Goal: Task Accomplishment & Management: Use online tool/utility

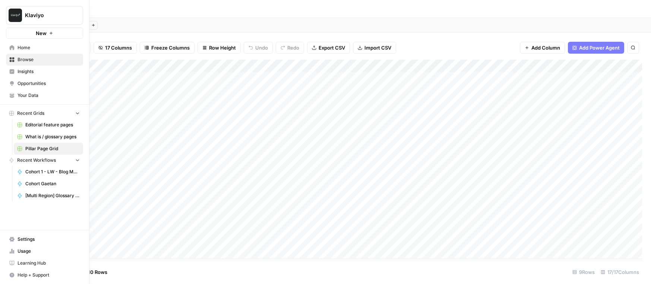
click at [25, 263] on span "Learning Hub" at bounding box center [49, 263] width 62 height 7
click at [31, 61] on span "Browse" at bounding box center [49, 59] width 62 height 7
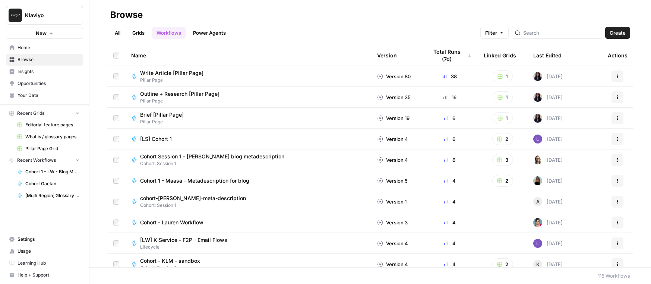
click at [114, 33] on link "All" at bounding box center [117, 33] width 15 height 12
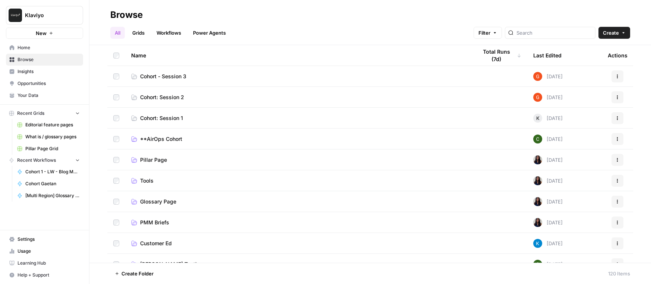
click at [184, 77] on span "Cohort - Session 3" at bounding box center [163, 76] width 46 height 7
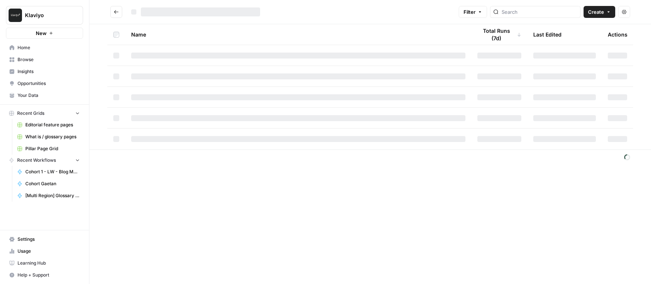
click at [184, 77] on div at bounding box center [298, 76] width 334 height 6
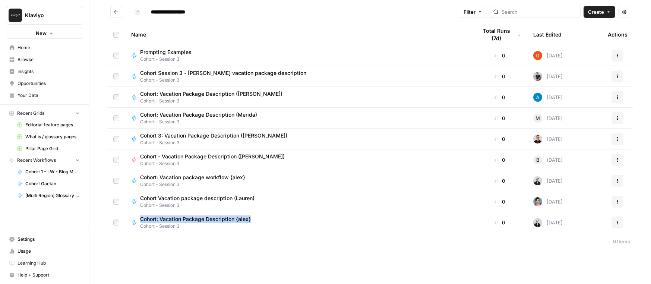
drag, startPoint x: 128, startPoint y: 215, endPoint x: 266, endPoint y: 219, distance: 137.5
click at [266, 219] on td "Cohort: Vacation Package Description {alex} Cohort - Session 3" at bounding box center [298, 222] width 346 height 21
copy span "Cohort: Vacation Package Description {alex}"
click at [598, 16] on button "Create" at bounding box center [599, 12] width 32 height 12
click at [584, 36] on span "Workflow" at bounding box center [585, 39] width 42 height 7
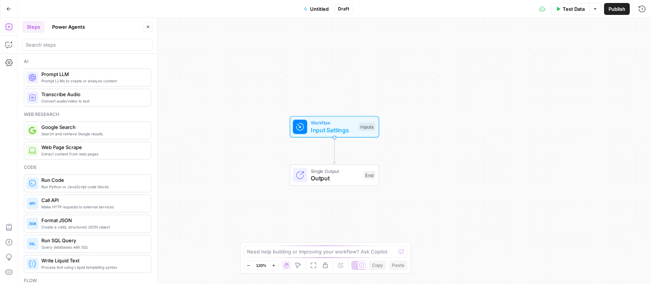
click at [316, 9] on span "Untitled" at bounding box center [319, 8] width 19 height 7
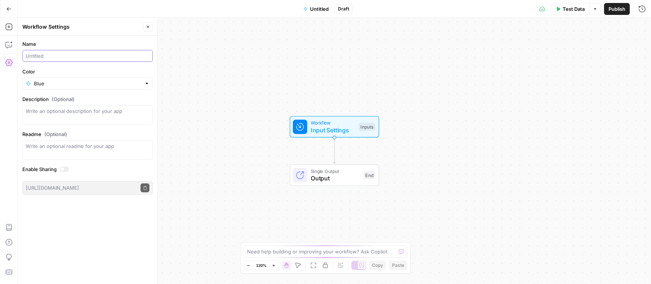
click at [44, 54] on input "Name" at bounding box center [88, 55] width 124 height 7
paste input "Cohort: Vacation Package Description {alex}"
drag, startPoint x: 115, startPoint y: 55, endPoint x: 125, endPoint y: 55, distance: 9.7
click at [125, 55] on input "Cohort: Vacation Package Description {alex}" at bounding box center [88, 55] width 124 height 7
type input "Cohort: Vacation Package Description {Gaetan}"
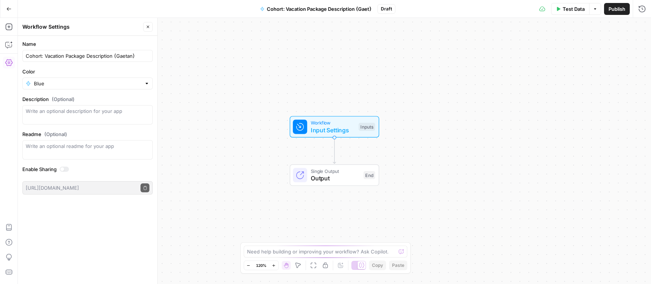
click at [210, 95] on div "Workflow Input Settings Inputs Single Output Output End" at bounding box center [334, 151] width 633 height 266
click at [341, 181] on span "Output" at bounding box center [335, 178] width 49 height 9
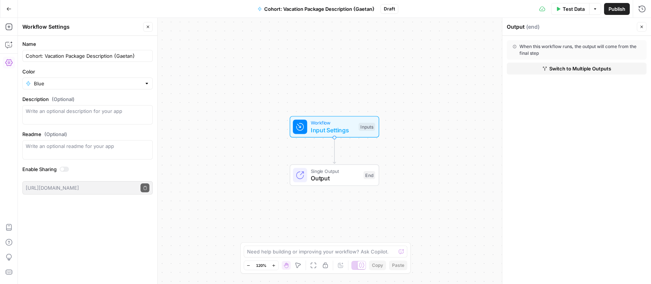
click at [335, 145] on icon "Edge from start to end" at bounding box center [334, 150] width 3 height 26
click at [3, 25] on button "Add Steps" at bounding box center [9, 27] width 12 height 12
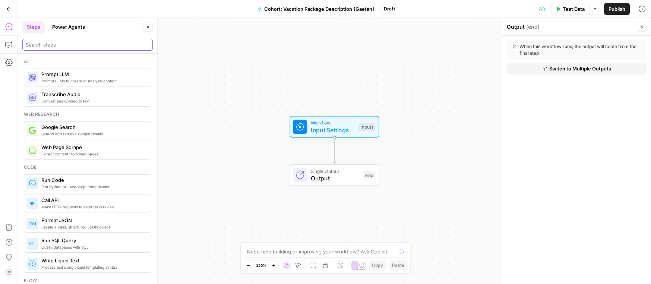
click at [53, 44] on input "search" at bounding box center [88, 44] width 124 height 7
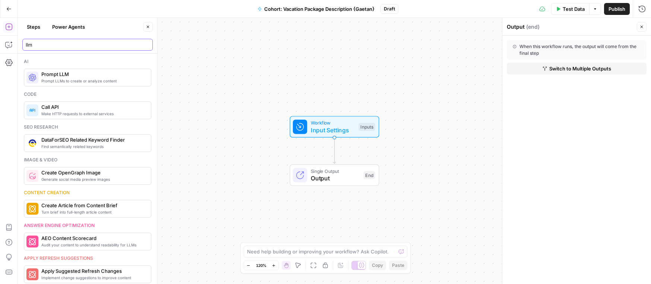
type input "llm"
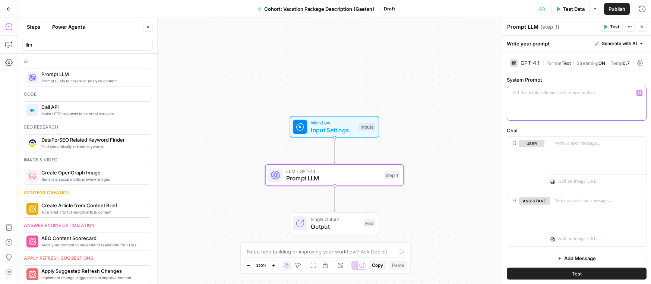
click at [560, 100] on div at bounding box center [576, 103] width 139 height 34
click at [579, 94] on p at bounding box center [576, 92] width 130 height 7
click at [640, 92] on icon "button" at bounding box center [639, 93] width 4 height 4
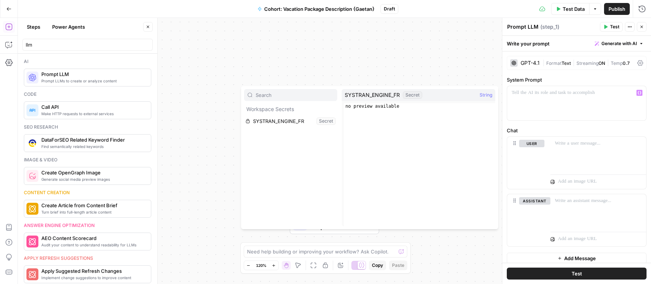
click at [450, 80] on div "Workflow Input Settings Inputs LLM · GPT-4.1 Prompt LLM Step 1 Single Output Ou…" at bounding box center [334, 151] width 633 height 266
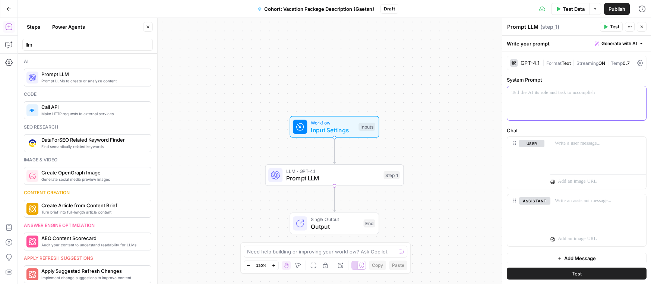
click at [512, 98] on div at bounding box center [576, 103] width 139 height 34
click at [549, 151] on div "user Delete" at bounding box center [576, 163] width 139 height 52
click at [559, 146] on p at bounding box center [598, 143] width 87 height 7
click at [532, 91] on p at bounding box center [576, 92] width 130 height 7
click at [612, 140] on p at bounding box center [598, 143] width 87 height 7
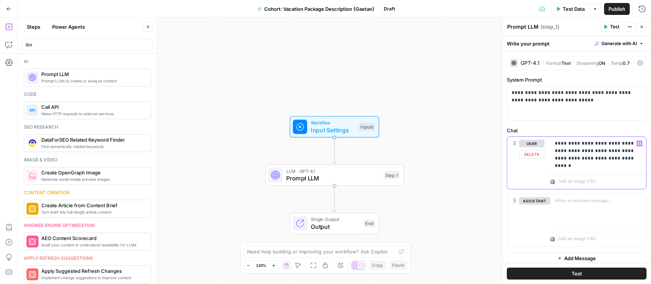
click at [627, 150] on p "**********" at bounding box center [598, 151] width 87 height 22
click at [612, 25] on span "Test" at bounding box center [614, 26] width 9 height 7
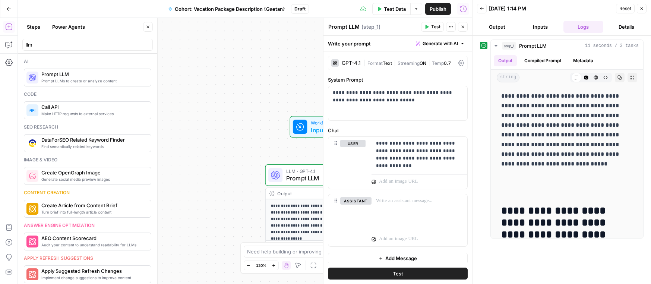
click at [501, 24] on button "Output" at bounding box center [497, 27] width 40 height 12
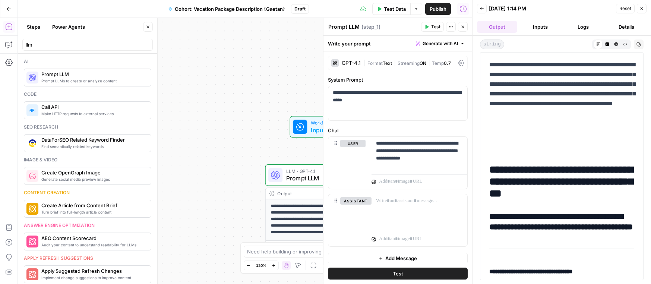
click at [539, 22] on button "Inputs" at bounding box center [540, 27] width 40 height 12
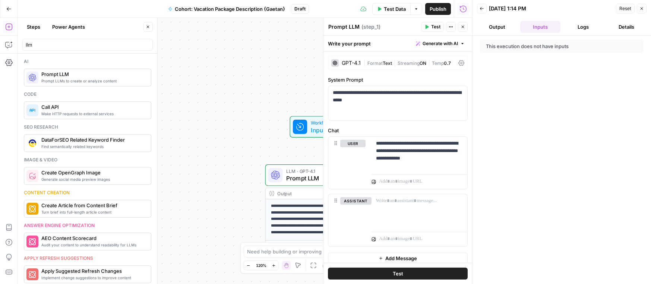
click at [581, 23] on button "Logs" at bounding box center [583, 27] width 40 height 12
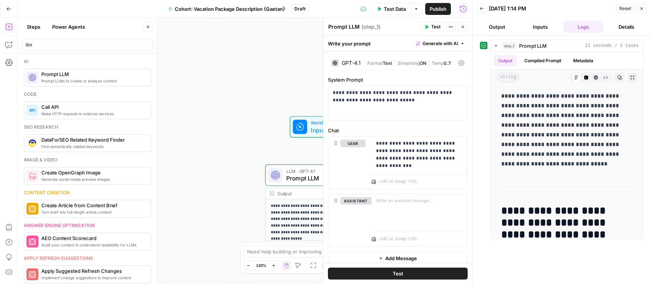
click at [628, 24] on button "Details" at bounding box center [626, 27] width 40 height 12
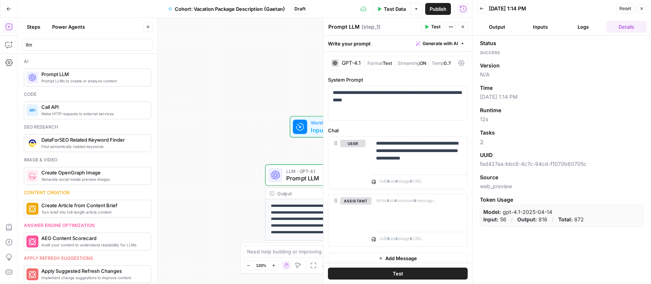
click at [585, 25] on button "Logs" at bounding box center [583, 27] width 40 height 12
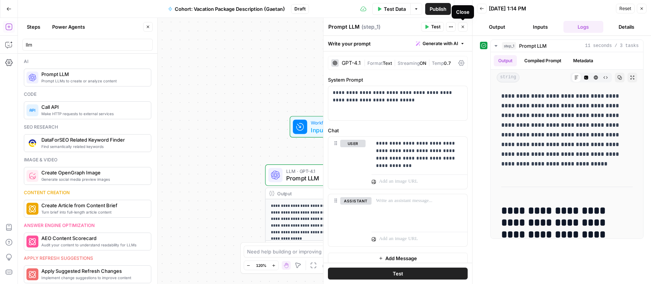
click at [463, 27] on icon "button" at bounding box center [462, 27] width 4 height 4
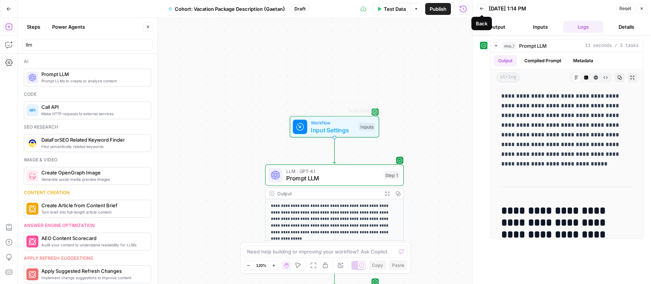
click at [344, 129] on span "Input Settings" at bounding box center [333, 130] width 44 height 9
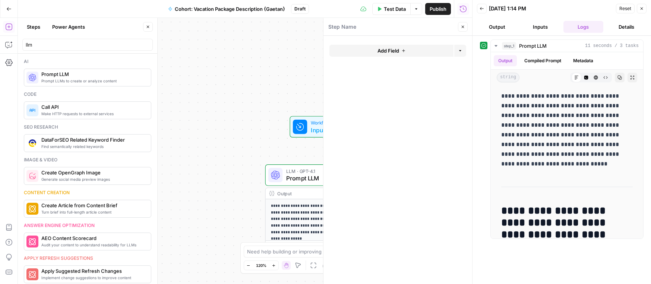
click at [295, 127] on icon at bounding box center [299, 126] width 9 height 9
click at [491, 26] on button "Output" at bounding box center [497, 27] width 40 height 12
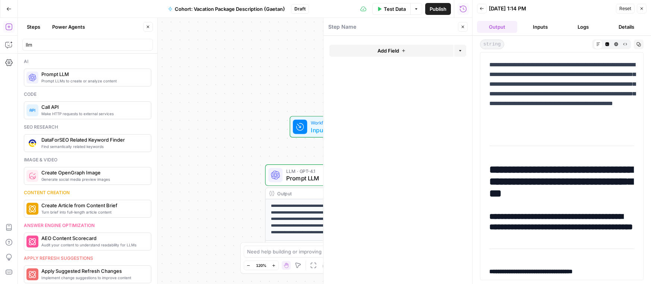
click at [536, 23] on button "Inputs" at bounding box center [540, 27] width 40 height 12
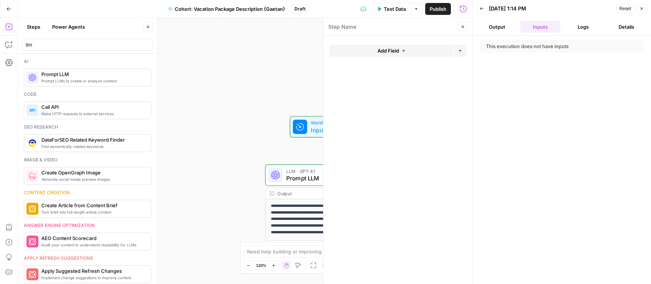
click at [479, 9] on icon "button" at bounding box center [481, 8] width 4 height 4
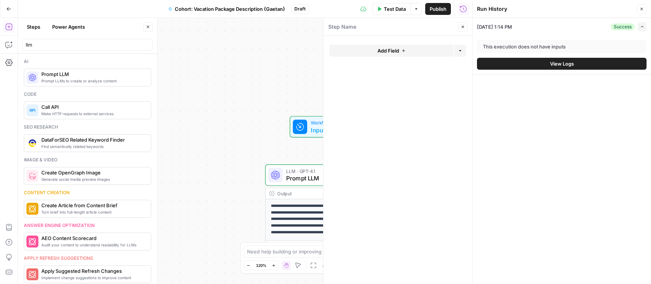
click at [414, 9] on icon "button" at bounding box center [416, 9] width 4 height 4
click at [463, 27] on icon "button" at bounding box center [463, 27] width 3 height 3
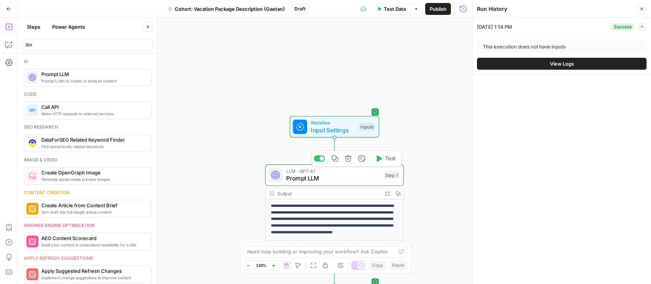
click at [379, 159] on icon "button" at bounding box center [380, 158] width 6 height 6
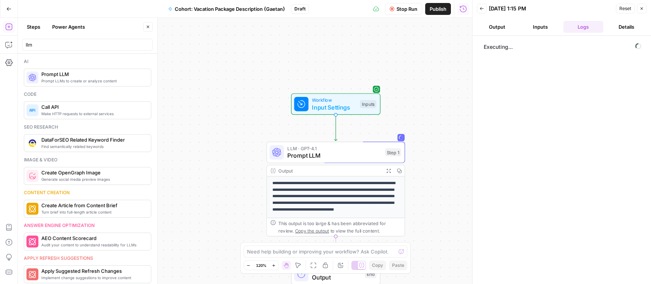
click at [503, 27] on button "Output" at bounding box center [497, 27] width 40 height 12
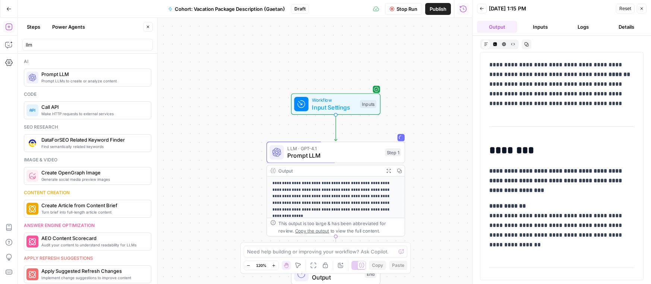
click at [538, 29] on button "Inputs" at bounding box center [540, 27] width 40 height 12
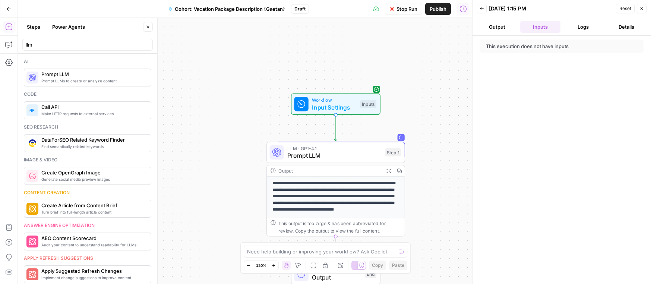
click at [570, 26] on button "Logs" at bounding box center [583, 27] width 40 height 12
click at [617, 30] on button "Details" at bounding box center [626, 27] width 40 height 12
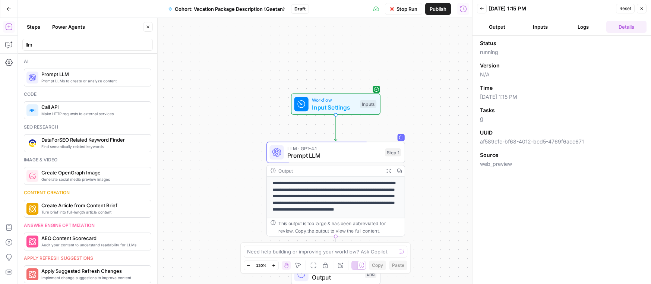
click at [586, 27] on button "Logs" at bounding box center [583, 27] width 40 height 12
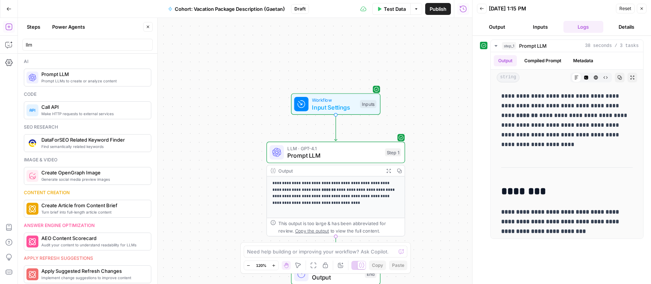
click at [642, 10] on icon "button" at bounding box center [641, 8] width 4 height 4
click at [642, 10] on div "Reset Close" at bounding box center [631, 8] width 31 height 11
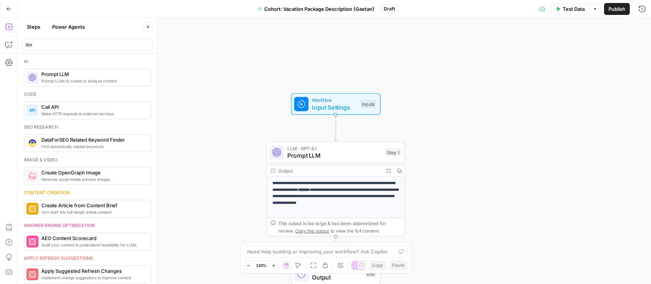
click at [593, 8] on icon "button" at bounding box center [595, 9] width 4 height 4
click at [641, 10] on icon "button" at bounding box center [641, 8] width 7 height 7
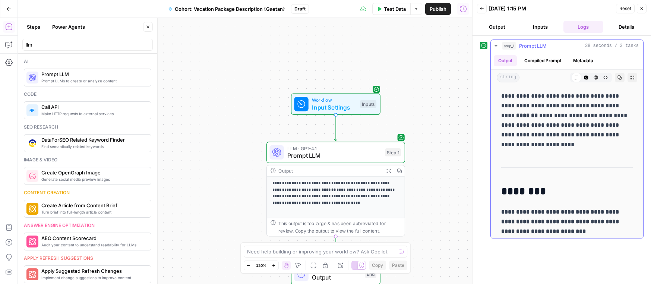
click at [548, 63] on button "Compiled Prompt" at bounding box center [543, 60] width 46 height 11
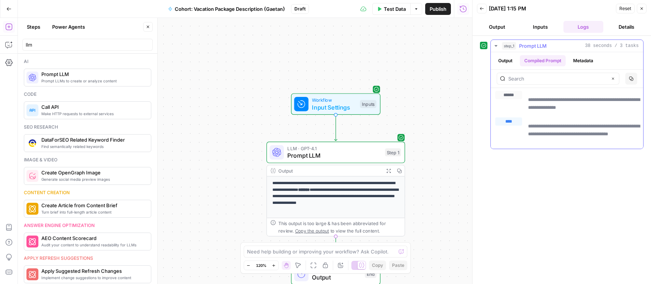
click at [592, 60] on button "Metadata" at bounding box center [582, 60] width 29 height 11
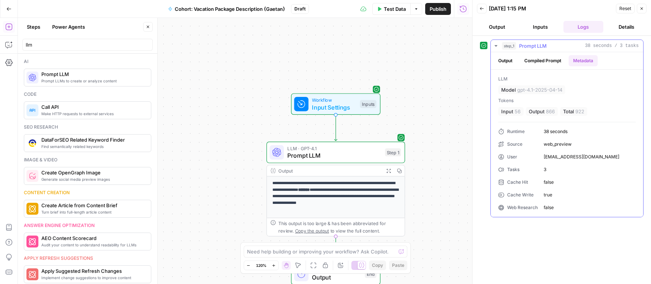
click at [552, 61] on button "Compiled Prompt" at bounding box center [543, 60] width 46 height 11
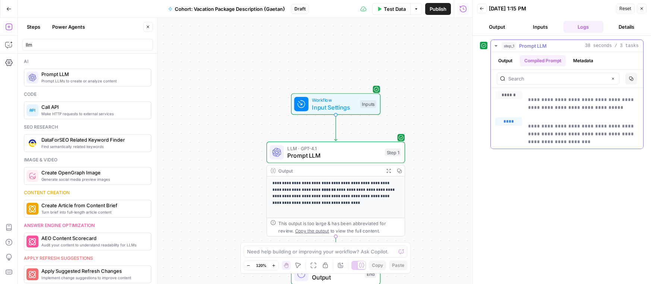
click at [509, 62] on button "Output" at bounding box center [505, 60] width 23 height 11
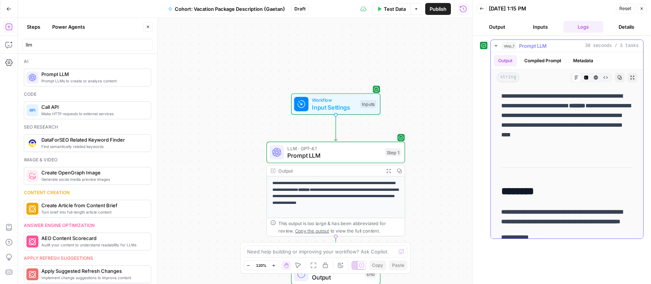
click at [496, 45] on icon "button" at bounding box center [495, 45] width 3 height 1
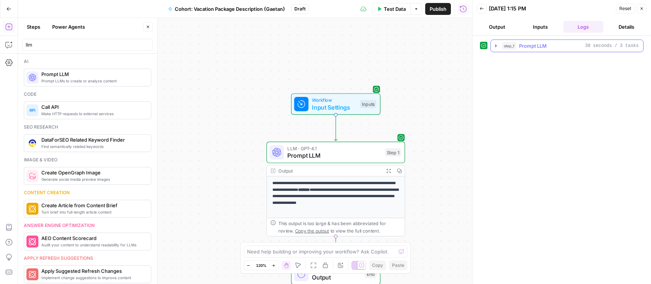
click at [496, 45] on icon "button" at bounding box center [495, 45] width 1 height 3
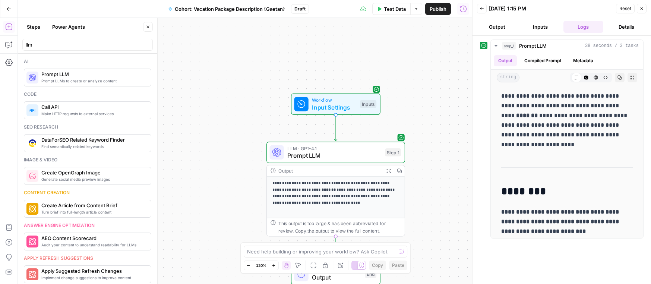
click at [482, 12] on button "Back" at bounding box center [482, 9] width 10 height 10
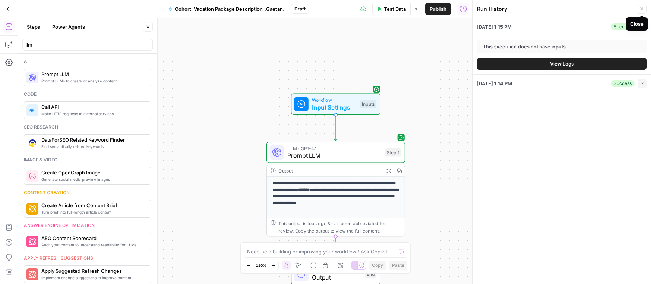
click at [637, 9] on button "Close" at bounding box center [642, 9] width 10 height 10
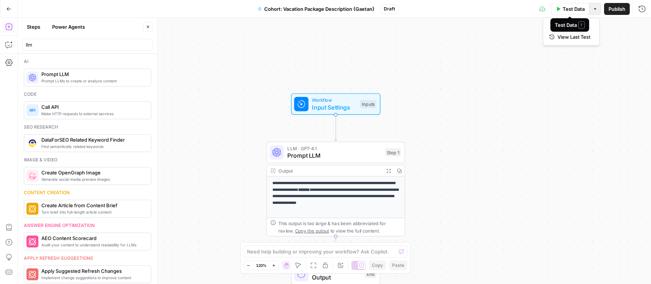
click at [594, 9] on icon "button" at bounding box center [595, 8] width 2 height 1
click at [567, 7] on span "Test Data" at bounding box center [574, 8] width 22 height 7
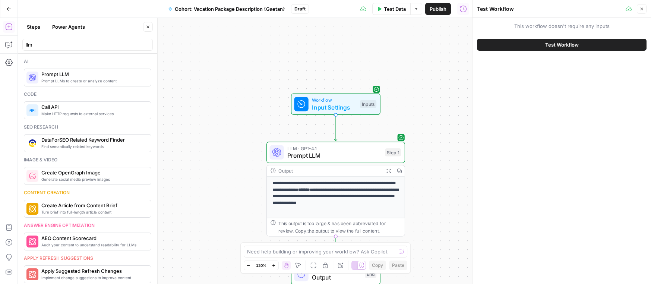
click at [562, 44] on span "Test Workflow" at bounding box center [562, 44] width 34 height 7
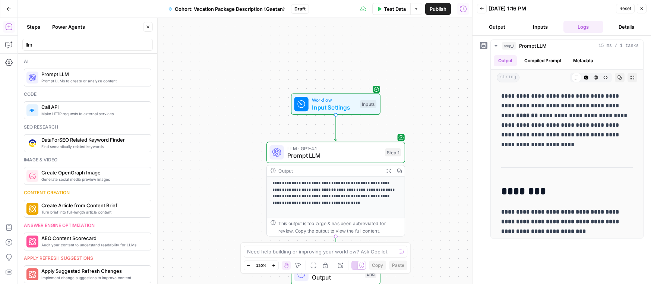
click at [494, 21] on button "Output" at bounding box center [497, 27] width 40 height 12
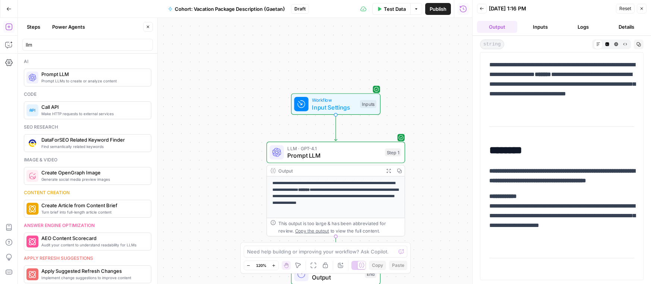
click at [541, 22] on button "Inputs" at bounding box center [540, 27] width 40 height 12
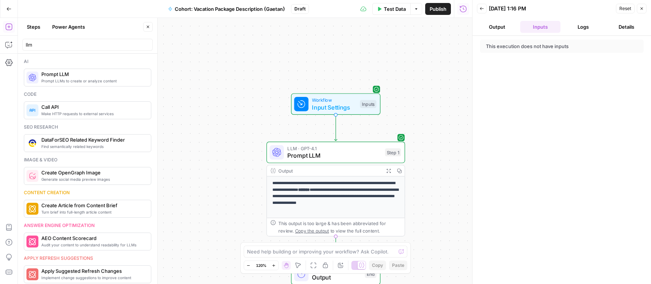
click at [609, 26] on button "Details" at bounding box center [626, 27] width 40 height 12
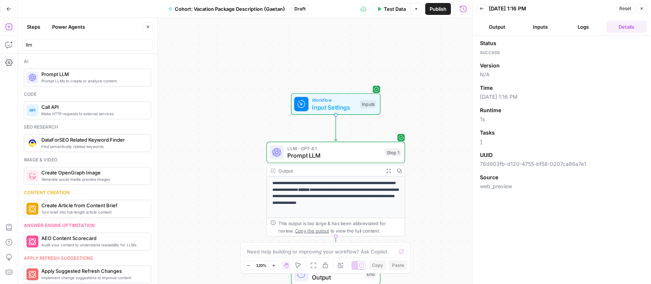
click at [418, 9] on button "Options" at bounding box center [416, 9] width 12 height 12
click at [463, 9] on icon "button" at bounding box center [462, 8] width 7 height 7
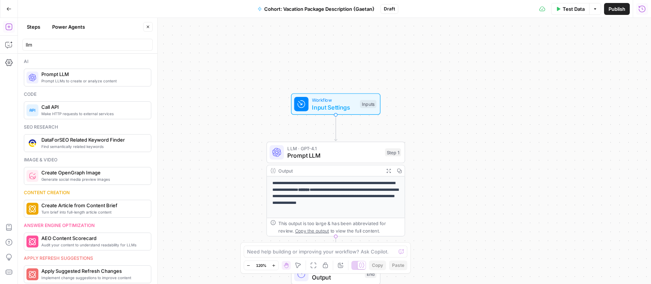
click at [319, 5] on span "Cohort: Vacation Package Description {Gaetan}" at bounding box center [319, 8] width 110 height 7
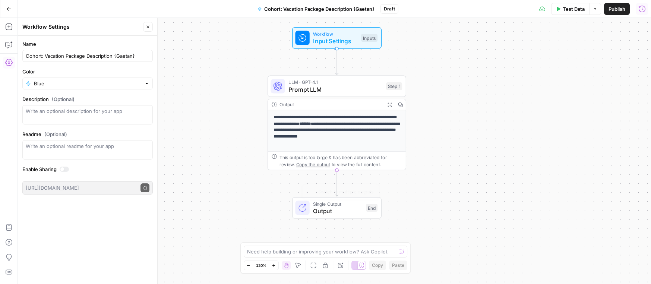
click at [333, 237] on div "**********" at bounding box center [334, 151] width 633 height 266
click at [333, 207] on span "Output" at bounding box center [337, 210] width 49 height 9
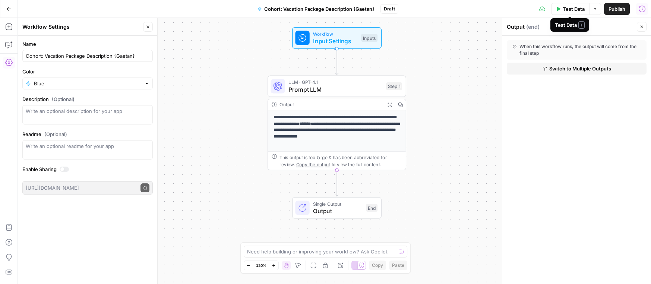
click at [357, 37] on span "Input Settings" at bounding box center [335, 41] width 44 height 9
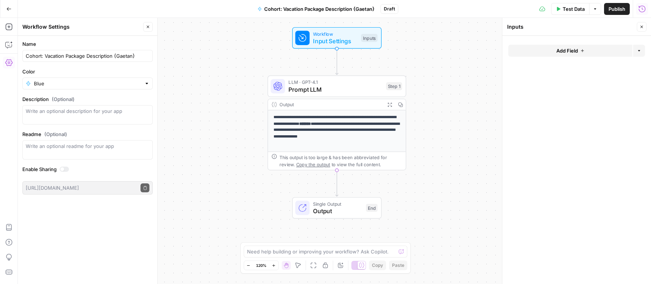
click at [542, 50] on button "Add Field" at bounding box center [570, 51] width 124 height 12
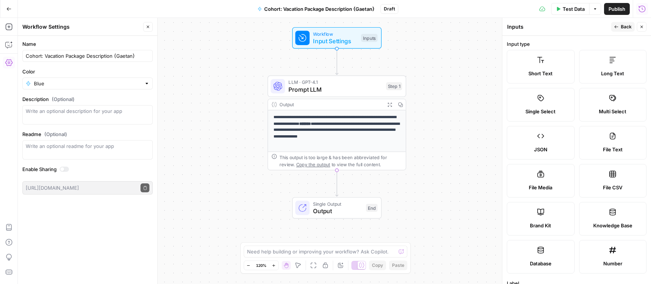
click at [641, 25] on icon "button" at bounding box center [641, 27] width 4 height 4
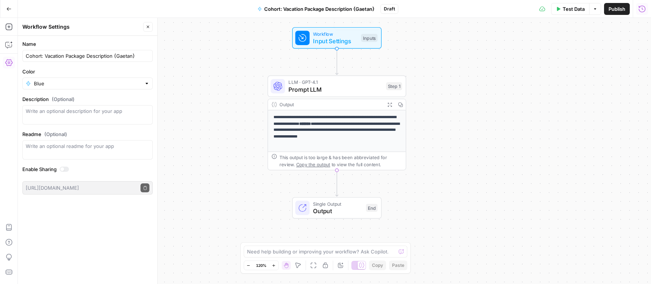
click at [322, 37] on span "Input Settings" at bounding box center [335, 41] width 44 height 9
click at [528, 23] on textarea at bounding box center [521, 26] width 28 height 7
click at [636, 53] on button "Options" at bounding box center [639, 51] width 12 height 12
click at [581, 47] on button "Add Field" at bounding box center [570, 51] width 124 height 12
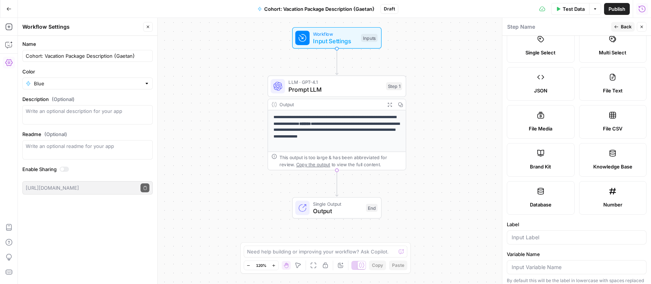
scroll to position [146, 0]
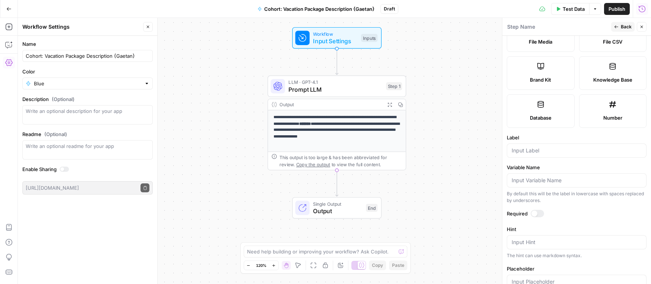
click at [437, 134] on div "**********" at bounding box center [334, 151] width 633 height 266
click at [324, 253] on div "Annotate Workflow" at bounding box center [340, 250] width 45 height 7
click at [307, 253] on textarea at bounding box center [321, 251] width 149 height 7
type textarea "where do I add th keyword and brand kit"
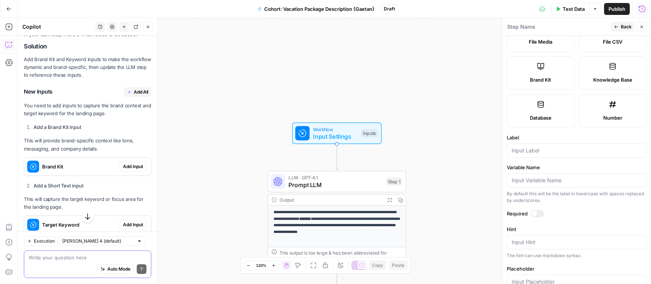
scroll to position [181, 0]
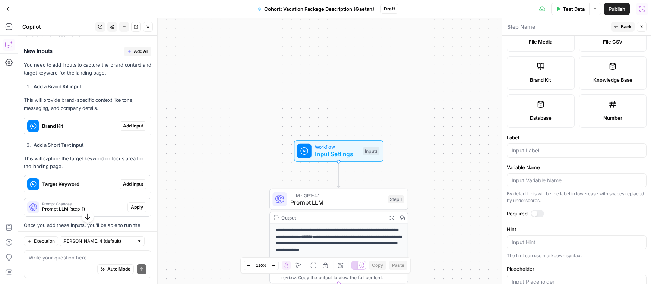
click at [340, 159] on div "Workflow Input Settings Inputs Test Step" at bounding box center [338, 151] width 89 height 22
click at [333, 150] on span "Input Settings" at bounding box center [336, 153] width 44 height 9
click at [370, 149] on div "Inputs" at bounding box center [370, 151] width 16 height 8
click at [545, 70] on label "Brand Kit" at bounding box center [541, 73] width 68 height 34
type input "Brand Kit"
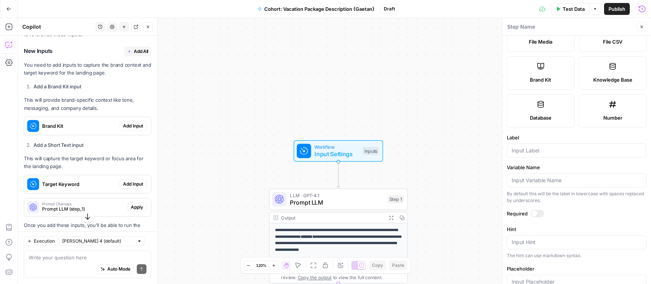
type input "brand_kit"
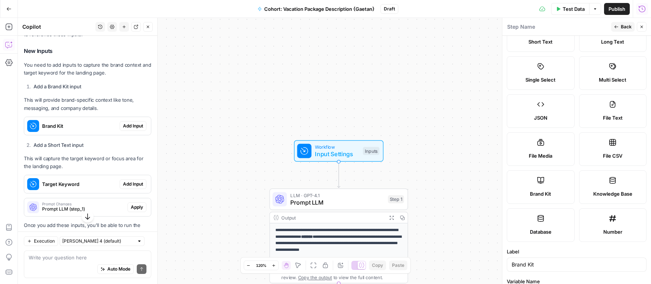
scroll to position [0, 0]
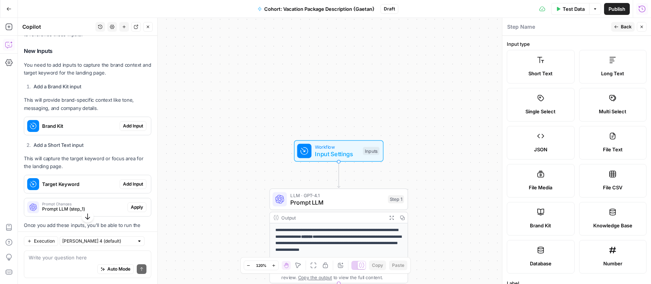
click at [414, 110] on div "**********" at bounding box center [334, 151] width 633 height 266
click at [624, 27] on div "Run History E" at bounding box center [626, 24] width 35 height 7
click at [617, 26] on icon "button" at bounding box center [616, 27] width 4 height 4
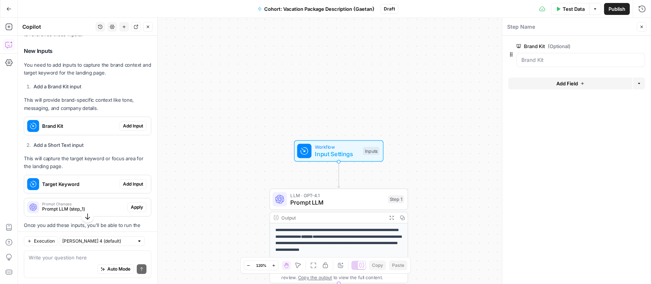
click at [564, 80] on span "Add Field" at bounding box center [567, 83] width 22 height 7
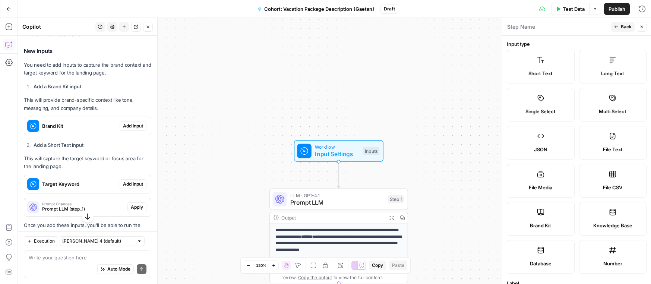
click at [126, 184] on span "Add Input" at bounding box center [133, 184] width 20 height 7
click at [638, 25] on button "Close" at bounding box center [642, 27] width 10 height 10
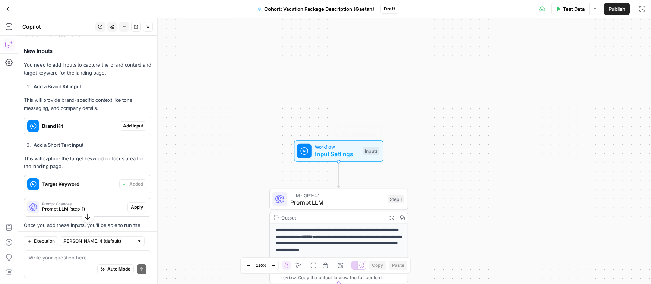
click at [333, 152] on span "Input Settings" at bounding box center [337, 153] width 44 height 9
click at [523, 76] on label "Target Keyword" at bounding box center [559, 75] width 86 height 7
click at [523, 86] on Keyword "Target Keyword" at bounding box center [580, 89] width 119 height 7
click at [574, 113] on span "Add Field" at bounding box center [567, 113] width 22 height 7
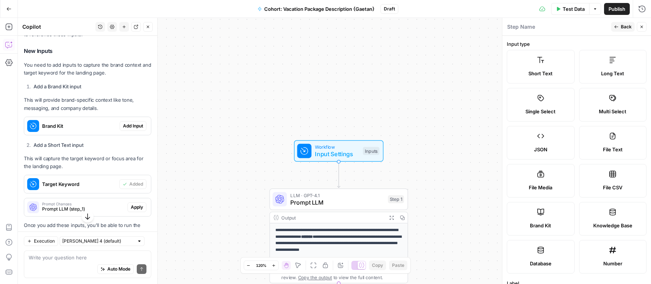
click at [547, 70] on span "Short Text" at bounding box center [540, 73] width 24 height 7
click at [618, 65] on label "Long Text" at bounding box center [613, 67] width 68 height 34
click at [618, 25] on icon "button" at bounding box center [616, 27] width 4 height 4
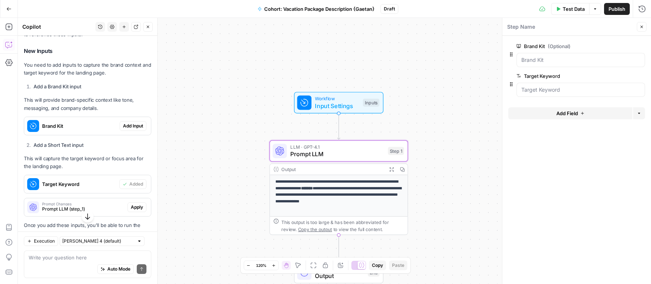
click at [137, 206] on span "Apply" at bounding box center [137, 207] width 12 height 7
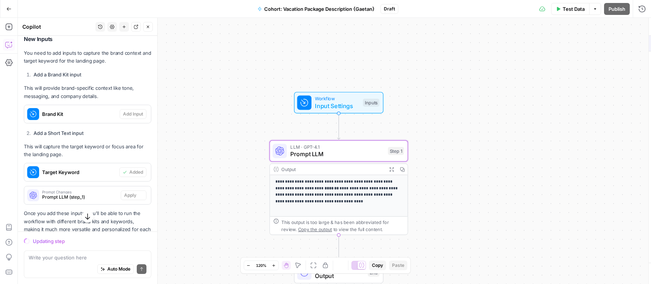
scroll to position [181, 0]
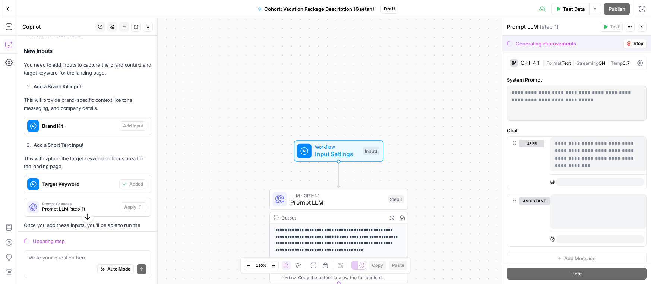
click at [637, 41] on span "Stop" at bounding box center [638, 43] width 10 height 7
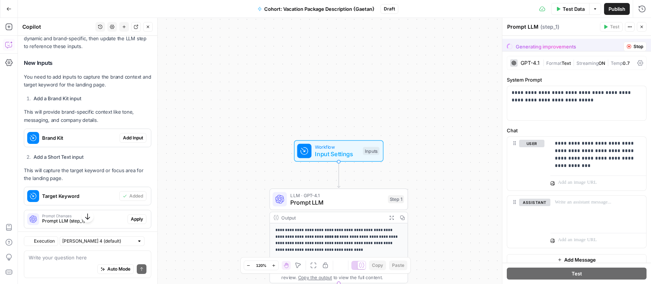
scroll to position [193, 0]
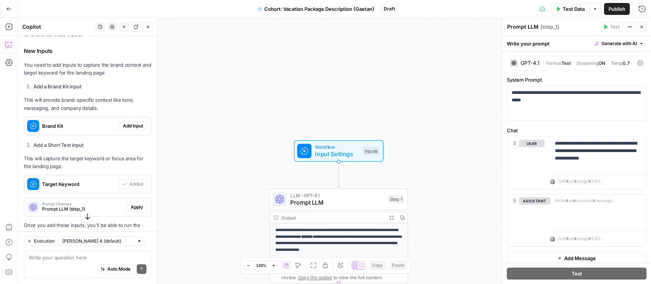
click at [641, 25] on icon "button" at bounding box center [641, 27] width 4 height 4
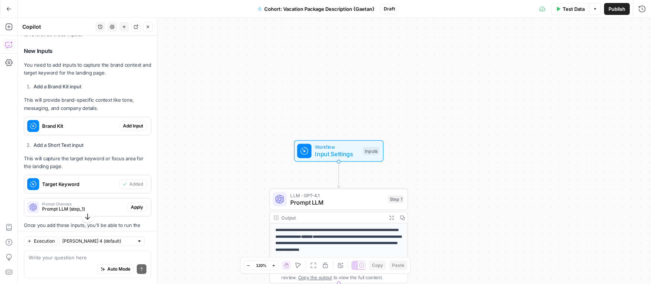
click at [327, 150] on span "Input Settings" at bounding box center [337, 153] width 44 height 9
click at [530, 59] on Kit "Brand Kit (Optional)" at bounding box center [580, 59] width 119 height 7
click at [536, 88] on Keyword "Target Keyword" at bounding box center [580, 89] width 119 height 7
click at [562, 92] on Keyword "Target Keyword" at bounding box center [580, 89] width 119 height 7
click at [559, 86] on Keyword "Target Keyword" at bounding box center [580, 89] width 119 height 7
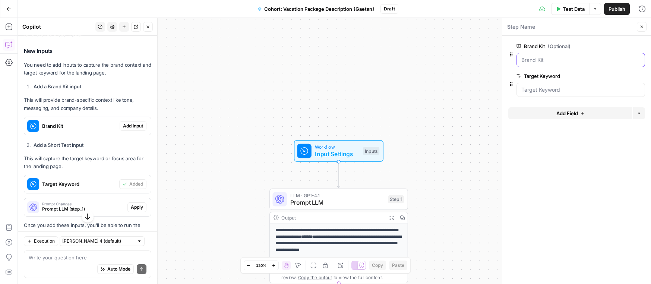
click at [536, 58] on Kit "Brand Kit (Optional)" at bounding box center [580, 59] width 119 height 7
click at [534, 59] on Kit "Brand Kit (Optional)" at bounding box center [580, 59] width 119 height 7
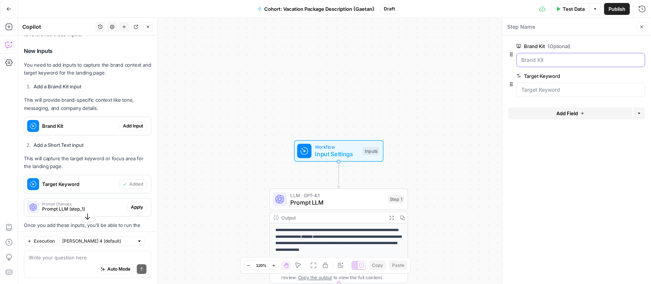
click at [534, 59] on Kit "Brand Kit (Optional)" at bounding box center [580, 59] width 119 height 7
click at [624, 46] on span "edit field" at bounding box center [617, 46] width 16 height 6
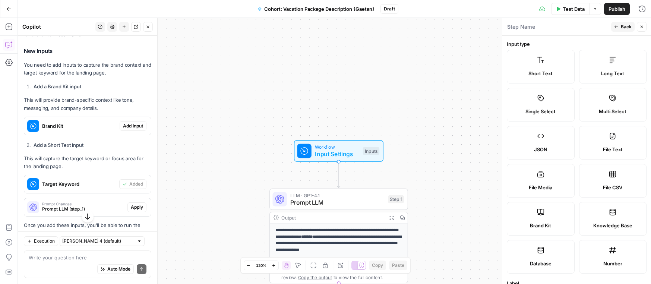
scroll to position [125, 0]
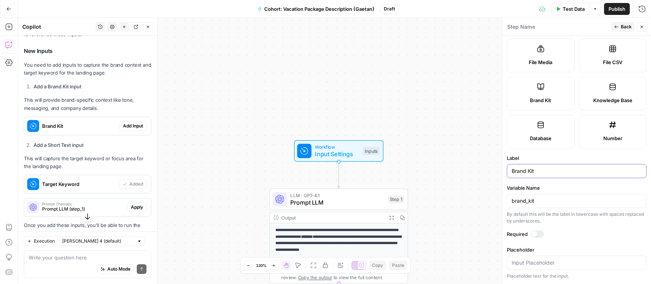
click at [532, 172] on input "Brand Kit" at bounding box center [576, 170] width 130 height 7
click at [48, 126] on span "Brand Kit" at bounding box center [79, 125] width 75 height 7
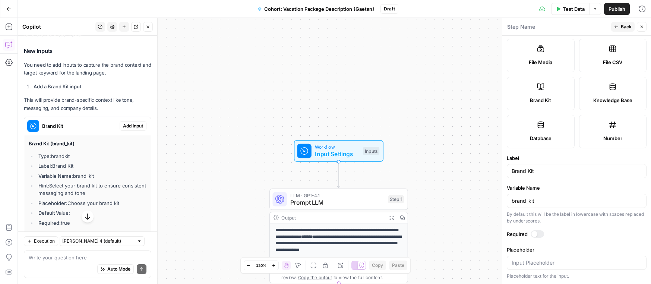
click at [523, 175] on div "Brand Kit" at bounding box center [577, 171] width 140 height 14
click at [538, 174] on input "Brand Kit" at bounding box center [576, 170] width 130 height 7
click at [541, 203] on input "brand_kit" at bounding box center [576, 200] width 130 height 7
click at [526, 175] on div "Brand Kit" at bounding box center [577, 171] width 140 height 14
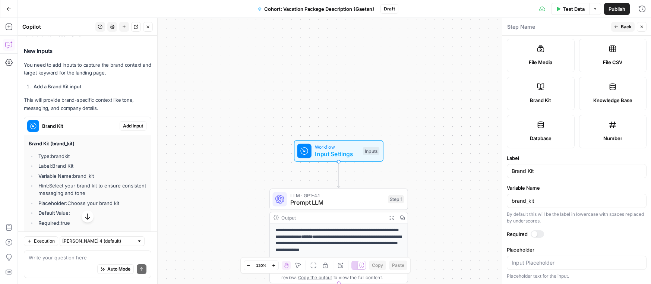
click at [526, 175] on div "Brand Kit" at bounding box center [577, 171] width 140 height 14
click at [535, 262] on input "Placeholder" at bounding box center [576, 262] width 130 height 7
type input "f"
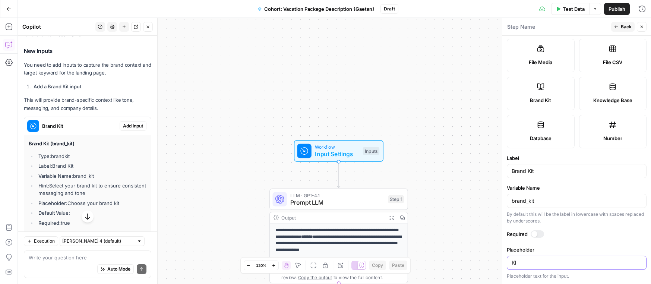
type input "K"
click at [622, 26] on span "Back" at bounding box center [626, 26] width 11 height 7
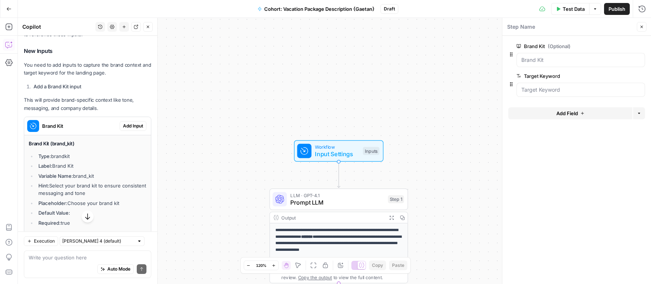
click at [555, 82] on div "Target Keyword edit field Delete group" at bounding box center [580, 84] width 129 height 25
click at [548, 91] on Keyword "Target Keyword" at bounding box center [580, 89] width 119 height 7
click at [628, 74] on icon "button" at bounding box center [629, 76] width 4 height 4
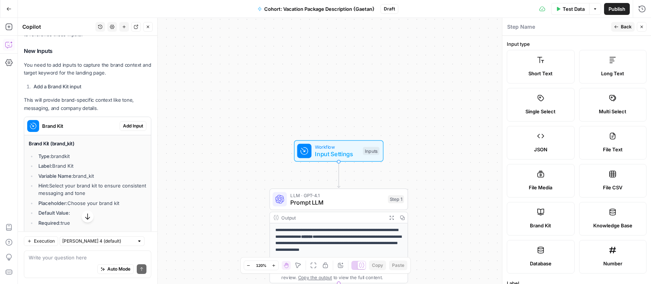
click at [551, 63] on label "Short Text" at bounding box center [541, 67] width 68 height 34
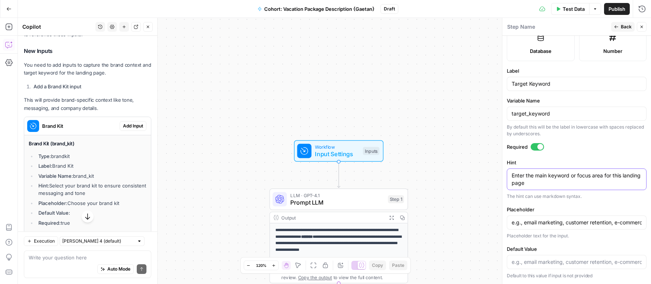
click at [573, 179] on textarea "Enter the main keyword or focus area for this landing page" at bounding box center [576, 179] width 130 height 15
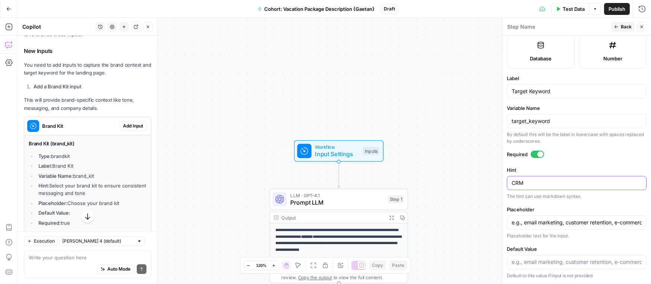
type textarea "CRM"
click at [620, 27] on button "Back" at bounding box center [622, 27] width 23 height 10
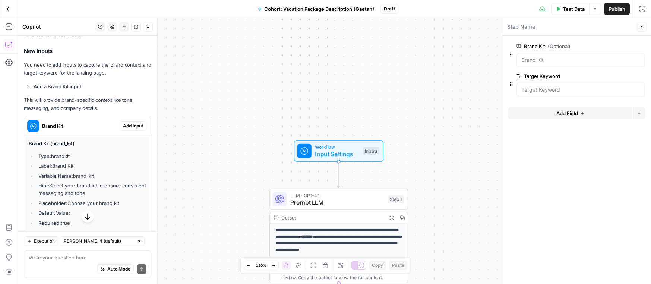
click at [561, 101] on div at bounding box center [576, 99] width 137 height 4
click at [560, 95] on div at bounding box center [580, 90] width 129 height 14
click at [551, 87] on Keyword "Target Keyword" at bounding box center [580, 89] width 119 height 7
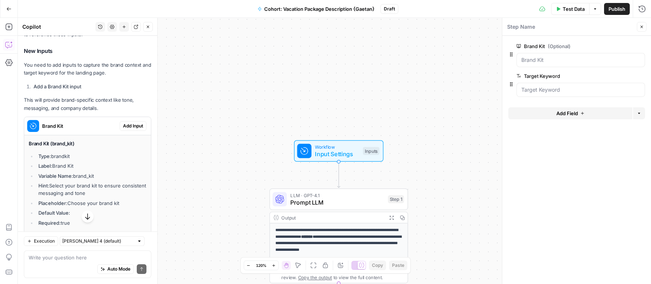
click at [624, 74] on span "edit field" at bounding box center [617, 76] width 16 height 6
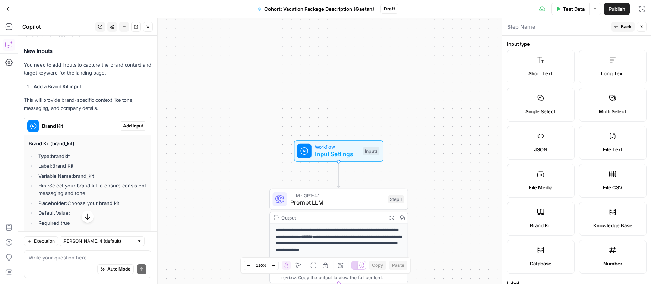
click at [563, 62] on label "Short Text" at bounding box center [541, 67] width 68 height 34
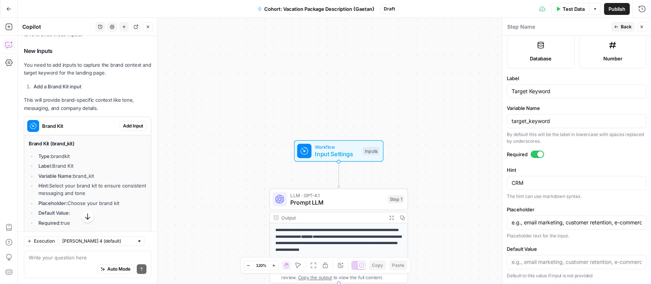
click at [619, 28] on button "Back" at bounding box center [622, 27] width 23 height 10
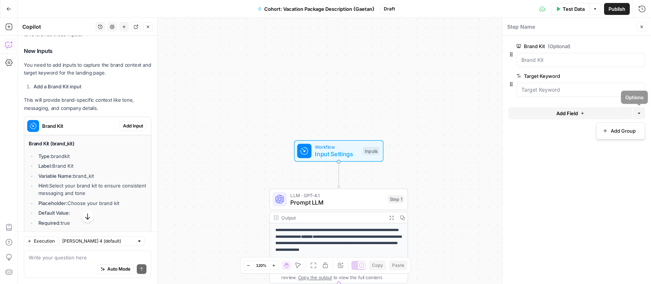
click at [638, 115] on icon "button" at bounding box center [639, 113] width 4 height 4
click at [528, 97] on div at bounding box center [576, 99] width 137 height 4
click at [511, 83] on icon "button" at bounding box center [511, 84] width 6 height 6
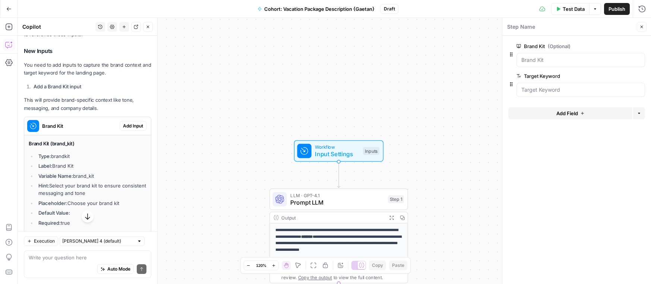
click at [511, 83] on icon "button" at bounding box center [511, 84] width 6 height 6
click at [625, 74] on button "edit field" at bounding box center [620, 76] width 29 height 9
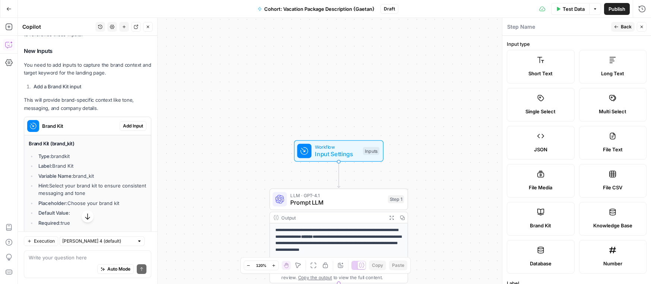
scroll to position [253, 0]
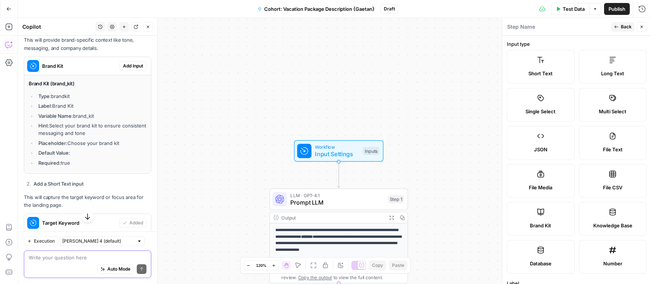
click at [73, 254] on textarea at bounding box center [88, 257] width 118 height 7
type textarea "where do I edit the target keyword"
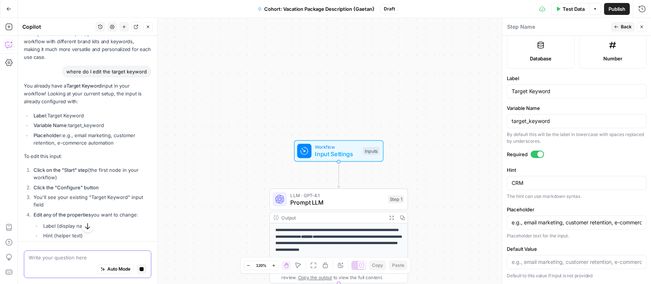
scroll to position [483, 0]
click at [336, 149] on span "Workflow" at bounding box center [337, 146] width 44 height 7
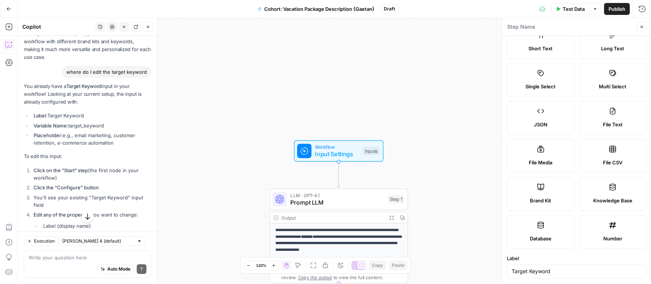
scroll to position [0, 0]
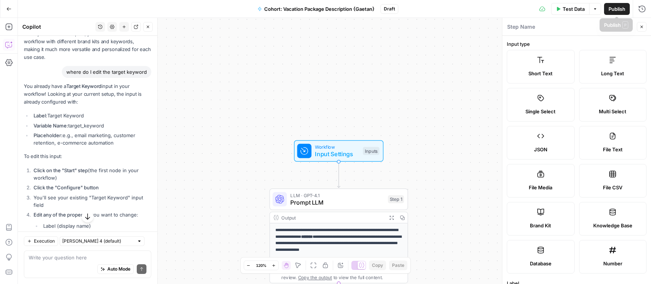
click at [641, 26] on icon "button" at bounding box center [641, 27] width 4 height 4
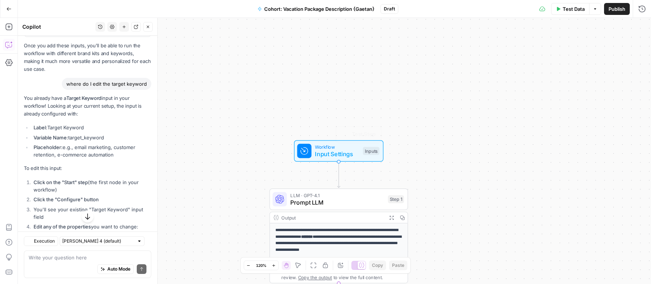
scroll to position [483, 0]
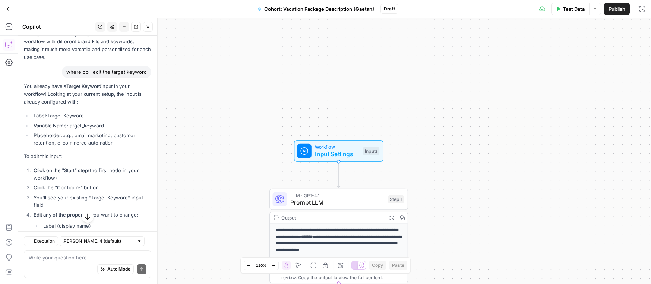
click at [323, 154] on span "Input Settings" at bounding box center [337, 153] width 44 height 9
click at [365, 148] on div "Inputs" at bounding box center [371, 151] width 16 height 8
click at [304, 155] on icon at bounding box center [304, 151] width 7 height 7
click at [304, 152] on icon at bounding box center [304, 151] width 7 height 7
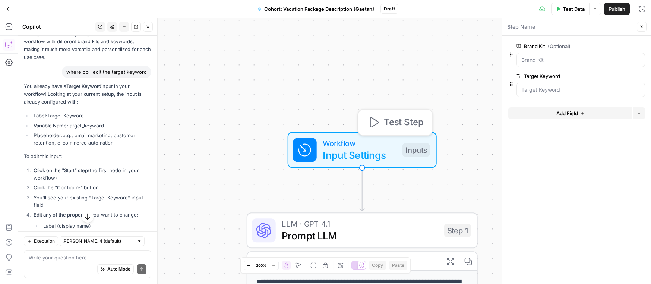
click at [367, 124] on icon "button" at bounding box center [373, 122] width 12 height 12
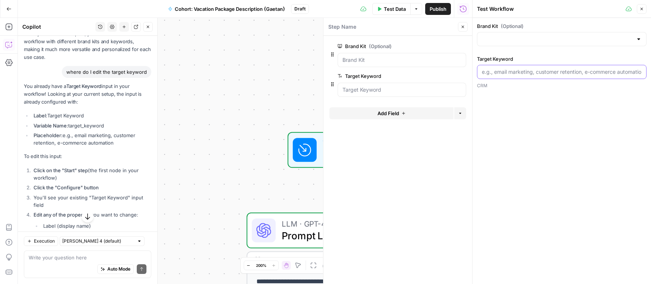
click at [501, 73] on input "Target Keyword" at bounding box center [562, 71] width 160 height 7
click at [498, 38] on input "Brand Kit (Optional)" at bounding box center [557, 38] width 151 height 7
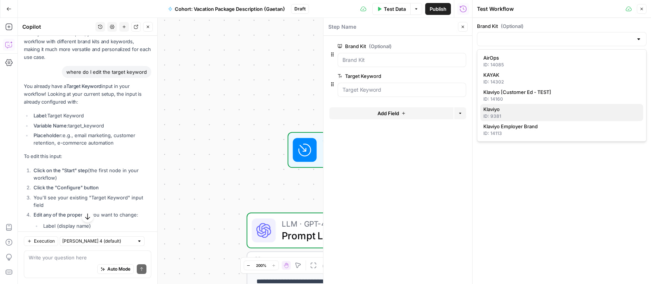
click at [514, 108] on span "Klaviyo" at bounding box center [560, 108] width 154 height 7
type input "Klaviyo"
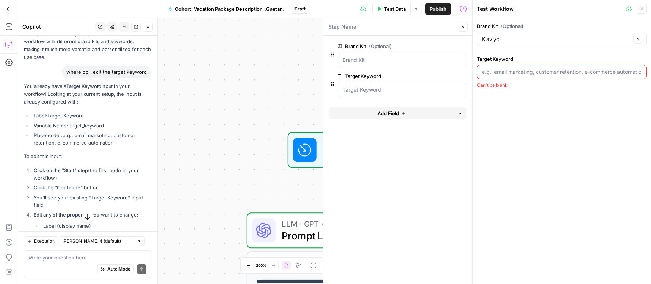
click at [515, 72] on input "Target Keyword" at bounding box center [562, 71] width 160 height 7
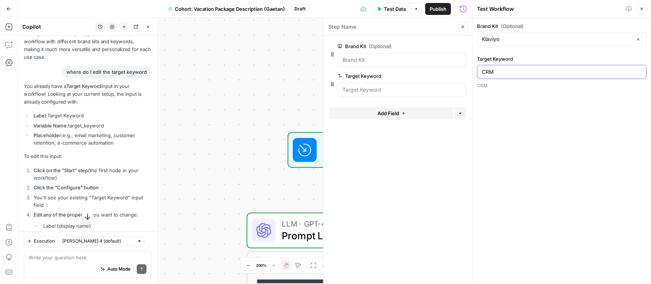
type input "CRM"
click at [523, 102] on div "Brand Kit (Optional) Klaviyo Clear Target Keyword CRM CRM" at bounding box center [561, 151] width 178 height 266
click at [620, 100] on div "Brand Kit (Optional) Klaviyo Clear Target Keyword CRM CRM" at bounding box center [561, 151] width 178 height 266
click at [636, 38] on icon "button" at bounding box center [638, 39] width 4 height 4
click at [624, 38] on input "Brand Kit (Optional)" at bounding box center [557, 38] width 151 height 7
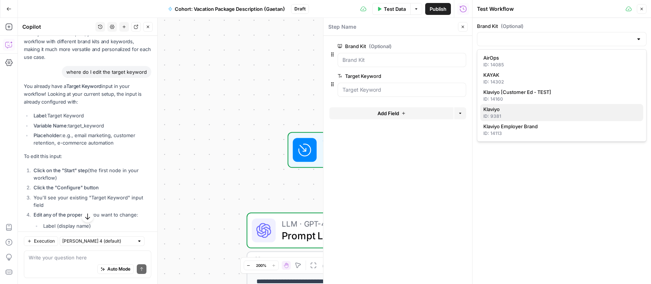
click at [546, 111] on span "Klaviyo" at bounding box center [560, 108] width 154 height 7
type input "Klaviyo"
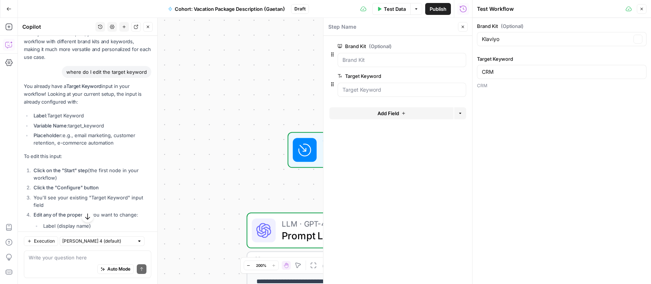
click at [533, 142] on div "Brand Kit (Optional) Klaviyo Clear Target Keyword CRM CRM" at bounding box center [561, 151] width 178 height 266
click at [464, 26] on icon "button" at bounding box center [463, 27] width 3 height 3
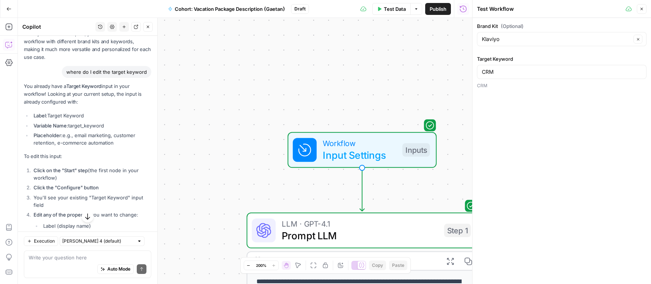
click at [640, 9] on icon "button" at bounding box center [641, 9] width 4 height 4
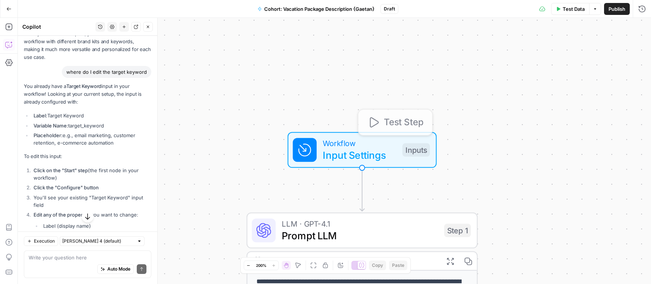
click at [378, 115] on div "**********" at bounding box center [334, 151] width 633 height 266
click at [370, 121] on icon "button" at bounding box center [374, 122] width 9 height 10
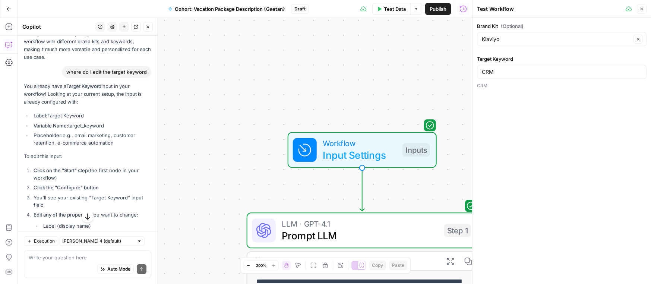
click at [643, 7] on icon "button" at bounding box center [641, 9] width 4 height 4
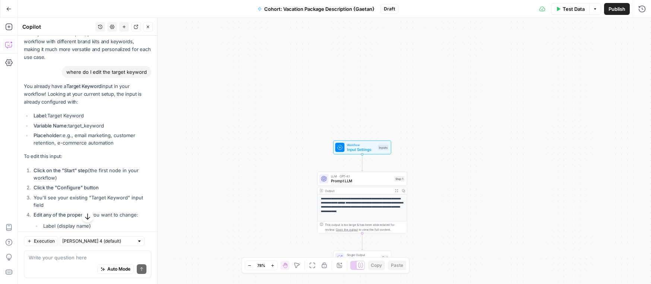
click at [364, 176] on span "LLM · GPT-4.1" at bounding box center [361, 176] width 61 height 4
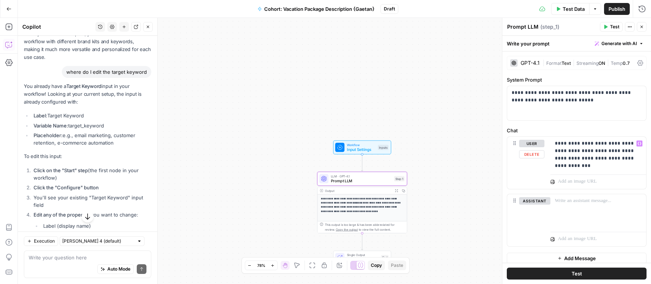
scroll to position [6, 0]
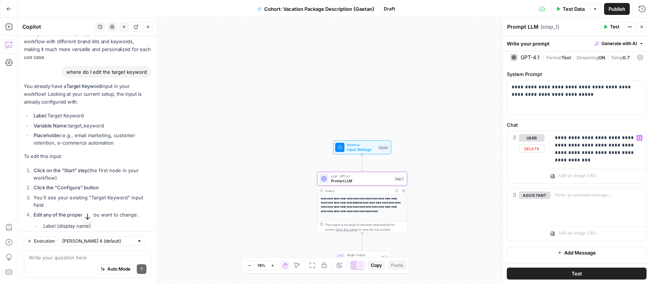
click at [361, 210] on p "**********" at bounding box center [362, 205] width 82 height 17
click at [610, 27] on span "Test" at bounding box center [614, 26] width 9 height 7
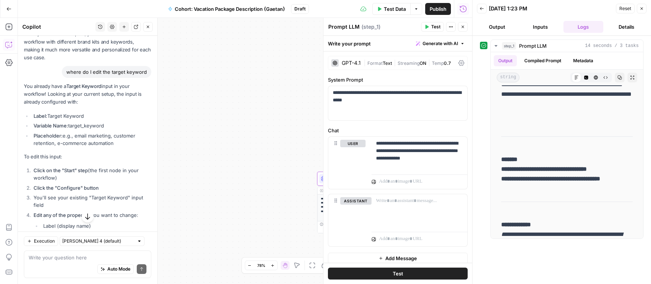
scroll to position [108, 0]
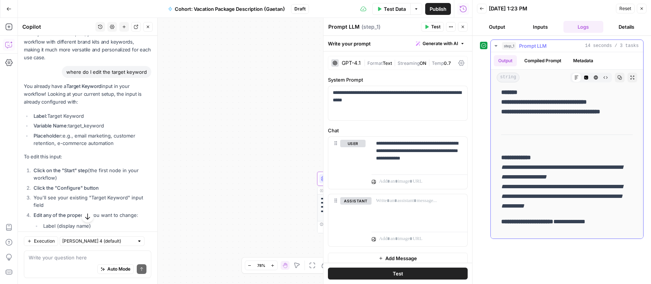
click at [544, 60] on button "Compiled Prompt" at bounding box center [543, 60] width 46 height 11
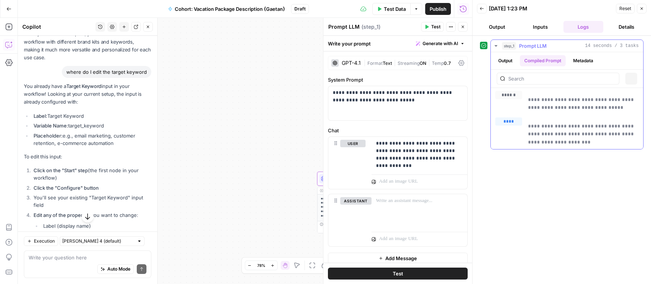
scroll to position [0, 0]
click at [580, 59] on button "Metadata" at bounding box center [582, 60] width 29 height 11
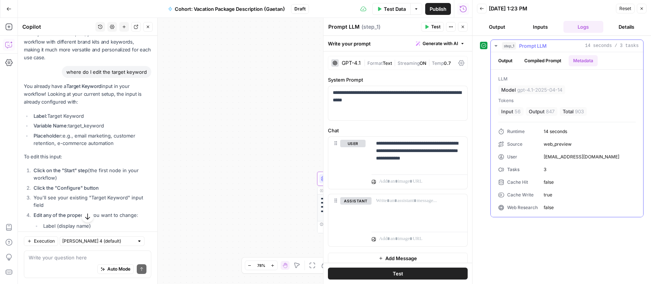
click at [552, 60] on button "Compiled Prompt" at bounding box center [543, 60] width 46 height 11
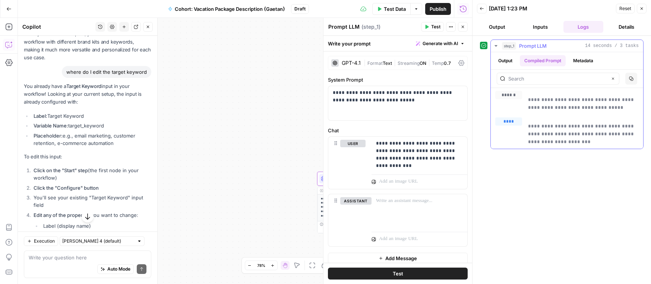
click at [511, 60] on button "Output" at bounding box center [505, 60] width 23 height 11
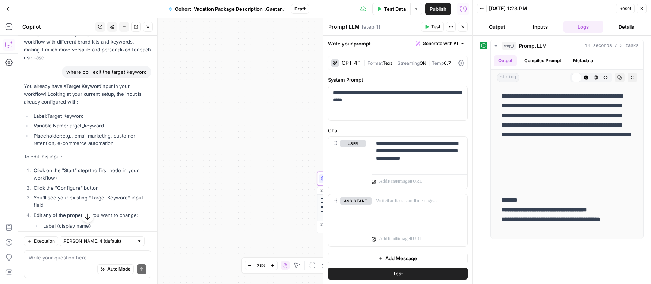
click at [149, 28] on icon "button" at bounding box center [148, 27] width 3 height 3
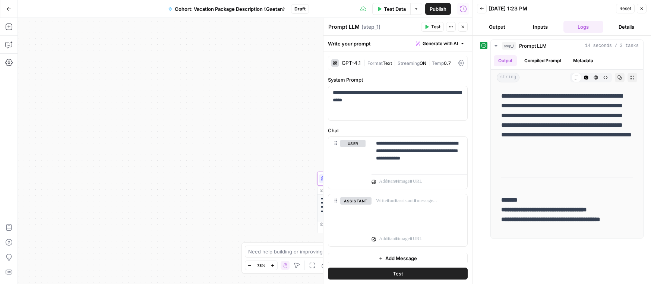
click at [13, 222] on button "AirOps Academy" at bounding box center [9, 227] width 12 height 12
click at [379, 152] on p "**********" at bounding box center [419, 151] width 87 height 22
click at [391, 166] on div "**********" at bounding box center [419, 154] width 96 height 34
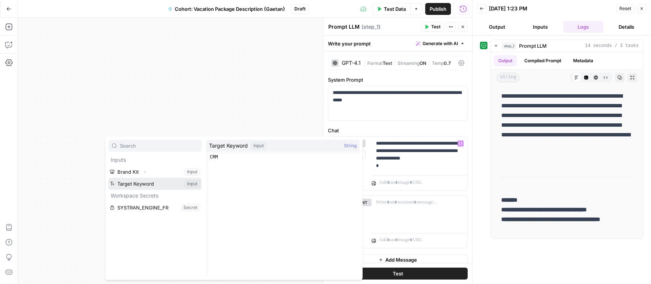
click at [185, 185] on button "Select variable Target Keyword" at bounding box center [154, 184] width 93 height 12
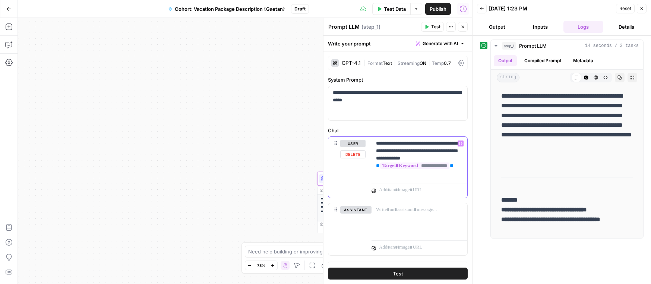
click at [463, 159] on div "**********" at bounding box center [419, 158] width 96 height 43
click at [547, 64] on button "Compiled Prompt" at bounding box center [543, 60] width 46 height 11
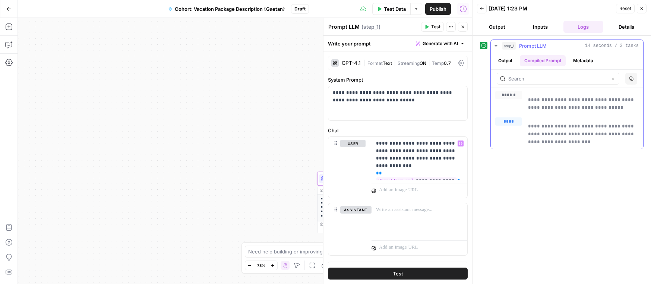
click at [505, 64] on button "Output" at bounding box center [505, 60] width 23 height 11
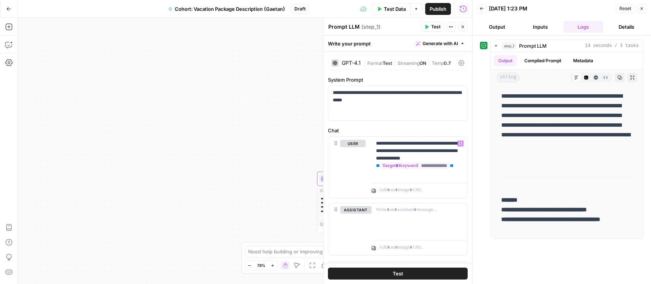
click at [438, 25] on span "Test" at bounding box center [435, 26] width 9 height 7
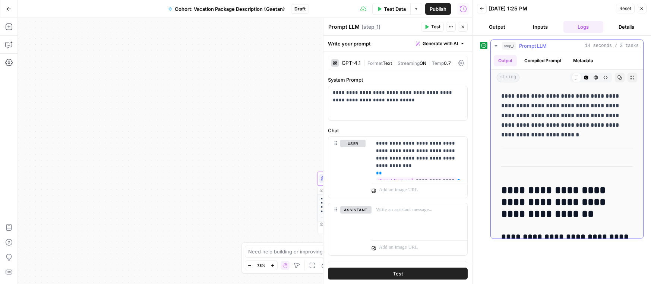
click at [548, 60] on button "Compiled Prompt" at bounding box center [543, 60] width 46 height 11
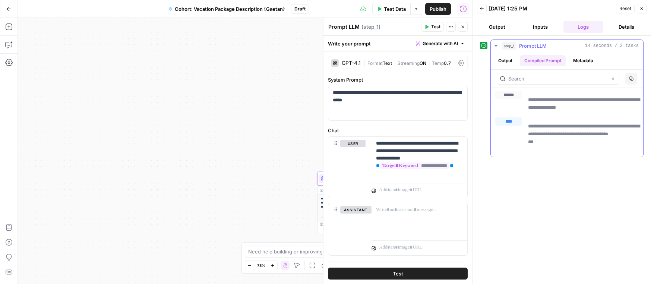
click at [520, 55] on button "Compiled Prompt" at bounding box center [543, 60] width 46 height 11
click at [463, 26] on icon "button" at bounding box center [462, 27] width 4 height 4
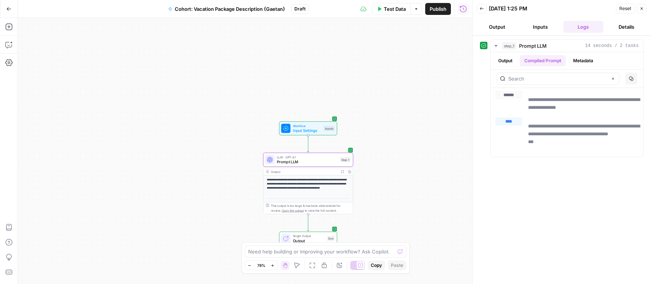
drag, startPoint x: 296, startPoint y: 152, endPoint x: 195, endPoint y: 118, distance: 106.6
click at [198, 119] on div "**********" at bounding box center [245, 151] width 454 height 266
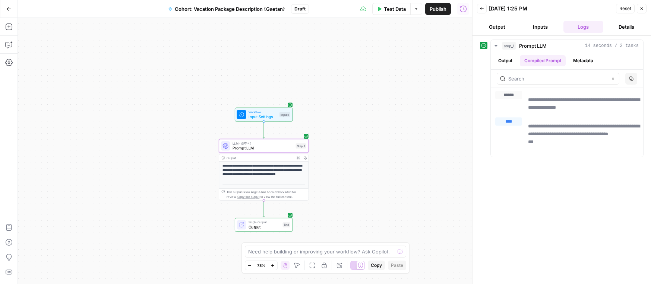
click at [268, 171] on p "**********" at bounding box center [263, 170] width 82 height 13
click at [503, 58] on button "Output" at bounding box center [505, 60] width 23 height 11
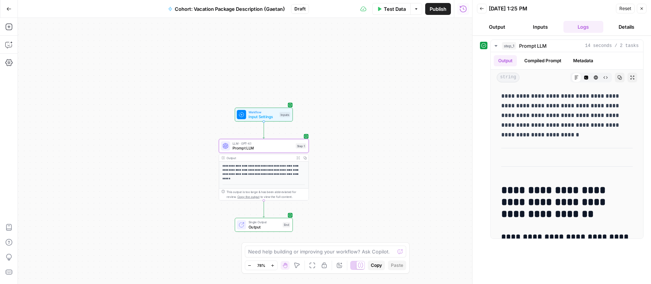
click at [282, 139] on div "Copy step Delete step Add Note Test" at bounding box center [278, 135] width 58 height 10
click at [276, 150] on span "Prompt LLM" at bounding box center [262, 148] width 61 height 6
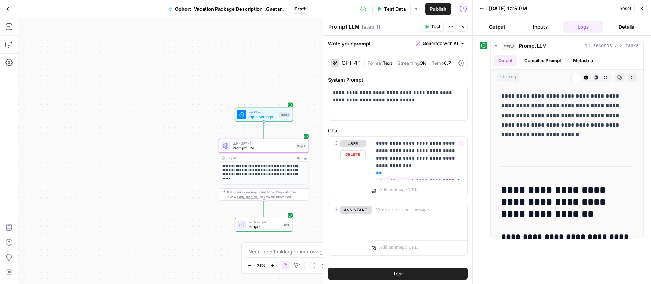
scroll to position [15, 0]
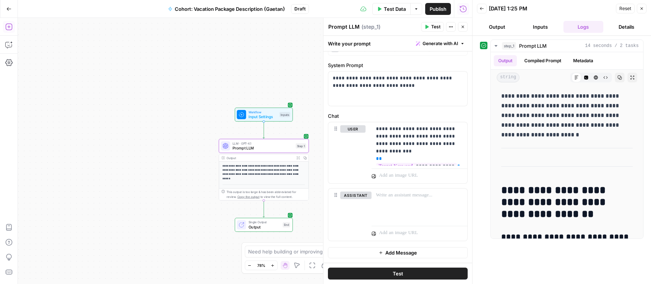
click at [10, 28] on icon "button" at bounding box center [8, 26] width 7 height 7
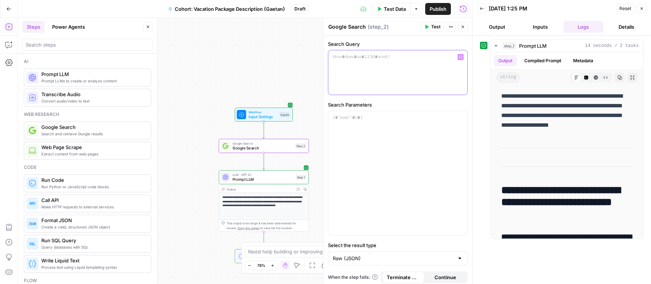
click at [350, 65] on div at bounding box center [397, 72] width 139 height 44
click at [460, 60] on button "Variables Menu" at bounding box center [460, 57] width 6 height 6
click at [460, 57] on icon "button" at bounding box center [461, 57] width 4 height 4
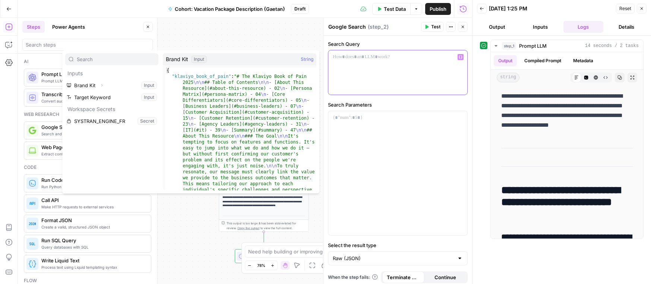
click at [423, 67] on div at bounding box center [397, 72] width 139 height 44
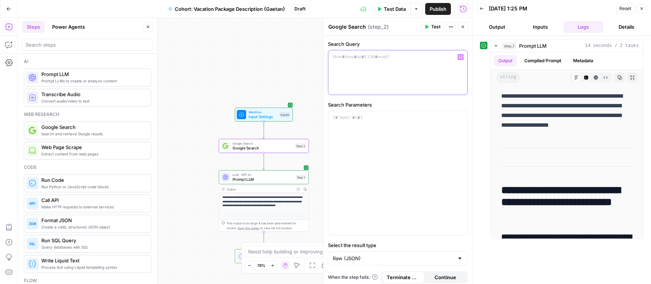
click at [460, 56] on icon "button" at bounding box center [461, 57] width 4 height 4
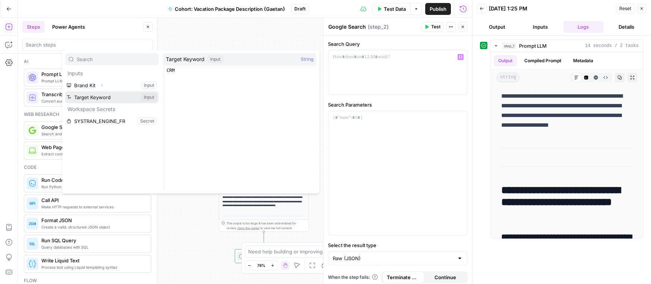
click at [121, 99] on button "Select variable Target Keyword" at bounding box center [111, 97] width 93 height 12
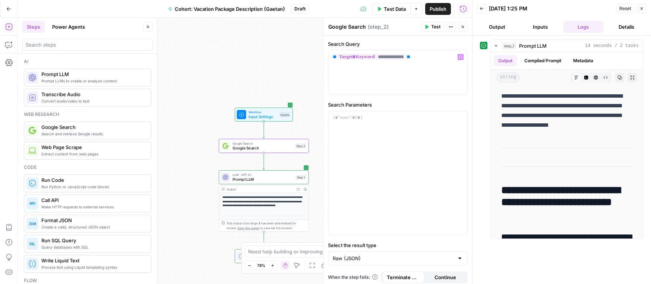
click at [235, 77] on div "**********" at bounding box center [245, 151] width 454 height 266
click at [433, 28] on span "Test" at bounding box center [435, 26] width 9 height 7
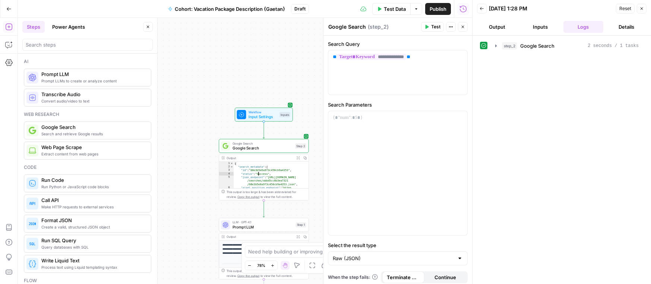
click at [265, 178] on div "{ "search_metadata" : { "id" : "68e3b5e6a973c450cb9a4353" , "status" : "Success…" at bounding box center [271, 186] width 75 height 48
click at [289, 187] on div "{ "search_metadata" : { "id" : "68e3b5e6a973c450cb9a4353" , "status" : "Success…" at bounding box center [271, 186] width 75 height 48
type textarea "**********"
click at [277, 196] on div "This output is too large & has been abbreviated for review. Copy the output to …" at bounding box center [265, 194] width 79 height 9
click at [251, 161] on div "Output Expand Output Copy" at bounding box center [263, 157] width 89 height 7
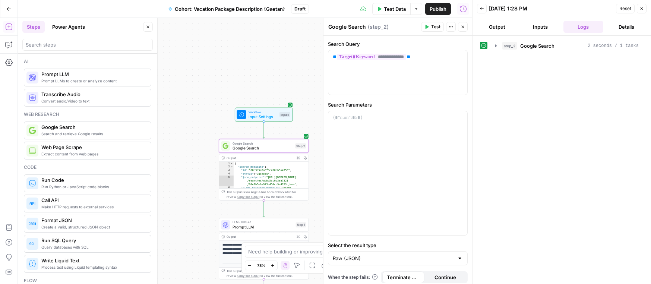
click at [250, 158] on div "Output" at bounding box center [259, 157] width 66 height 4
click at [298, 159] on icon "button" at bounding box center [297, 157] width 3 height 3
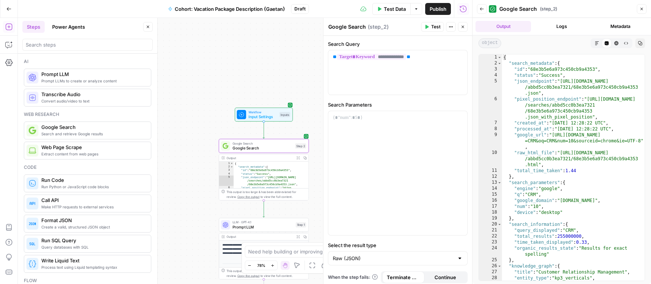
type textarea "**********"
click at [556, 104] on div "{ "search_metadata" : { "id" : "68e3b5e6a973c450cb9a4353" , "status" : "Success…" at bounding box center [573, 173] width 143 height 238
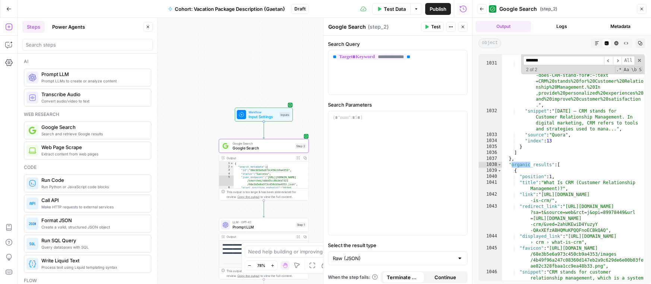
type input "*******"
click at [617, 42] on icon "button" at bounding box center [616, 43] width 4 height 4
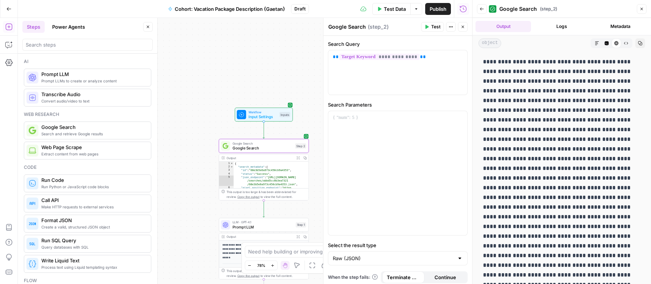
click at [616, 44] on icon at bounding box center [616, 43] width 4 height 4
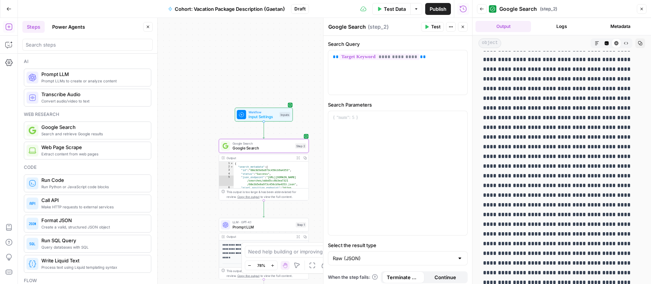
scroll to position [0, 0]
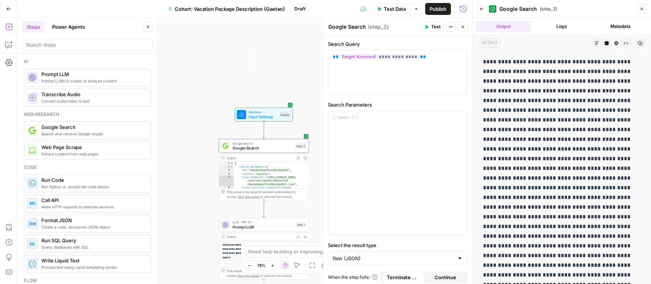
click at [607, 43] on icon "button" at bounding box center [607, 43] width 4 height 4
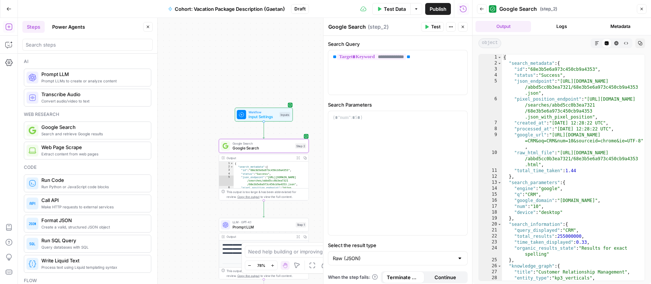
click at [79, 127] on span "Google Search" at bounding box center [93, 126] width 104 height 7
click at [465, 28] on button "Close" at bounding box center [463, 27] width 10 height 10
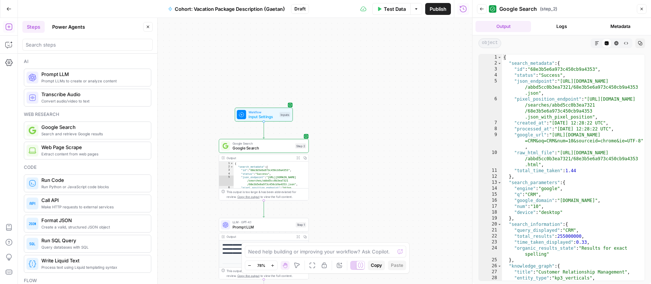
click at [257, 148] on span "Google Search" at bounding box center [262, 148] width 60 height 6
click at [244, 148] on span "Google Search" at bounding box center [262, 148] width 60 height 6
click at [295, 249] on textarea at bounding box center [321, 251] width 147 height 7
type textarea "j"
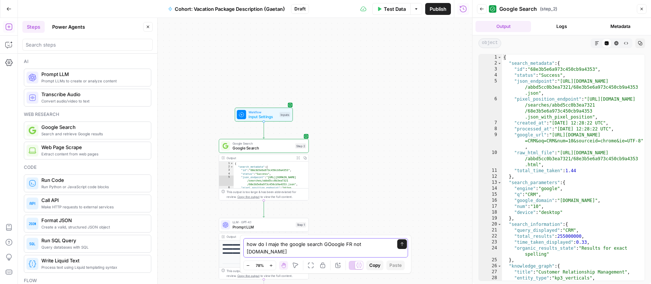
click at [332, 252] on textarea "how do I maje the google search GOoogle FR not google.com" at bounding box center [318, 247] width 143 height 15
click at [347, 252] on textarea "how do I maje the google search Google FR not google.com" at bounding box center [318, 247] width 143 height 15
type textarea "how do I maje the google search Google.fr not google.com"
click at [401, 246] on icon "submit" at bounding box center [402, 244] width 4 height 4
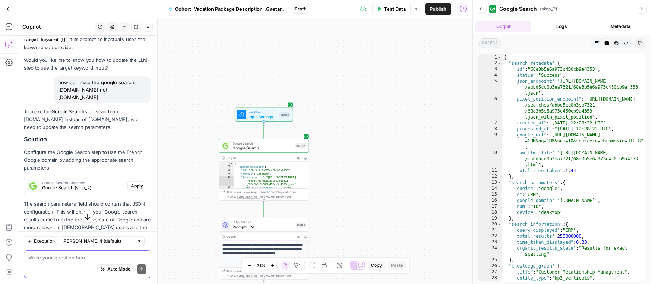
scroll to position [662, 0]
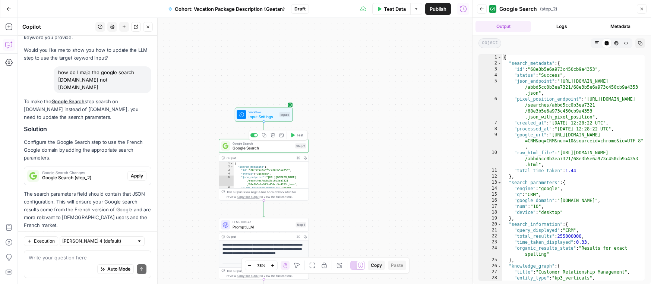
click at [276, 145] on span "Google Search" at bounding box center [262, 148] width 60 height 6
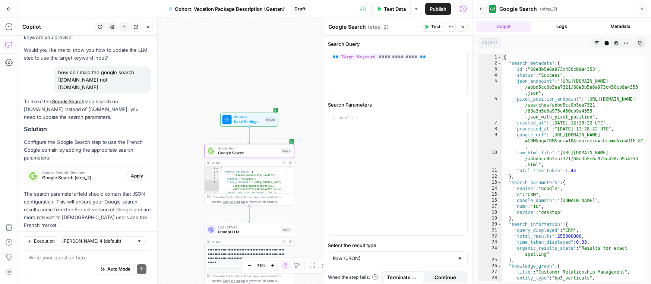
click at [138, 172] on span "Apply" at bounding box center [137, 175] width 12 height 7
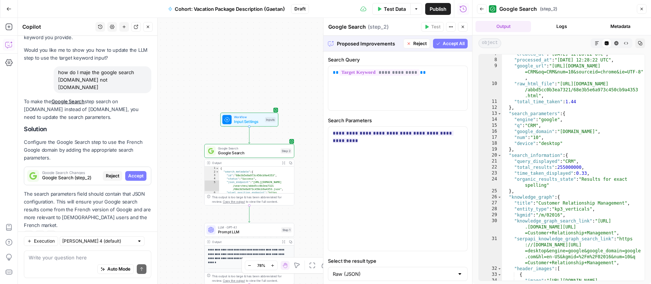
scroll to position [58, 0]
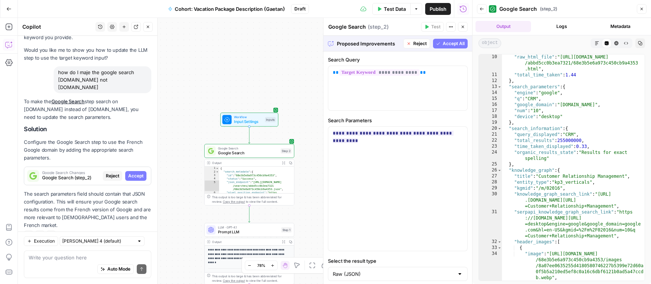
click at [385, 10] on span "Test Data" at bounding box center [395, 8] width 22 height 7
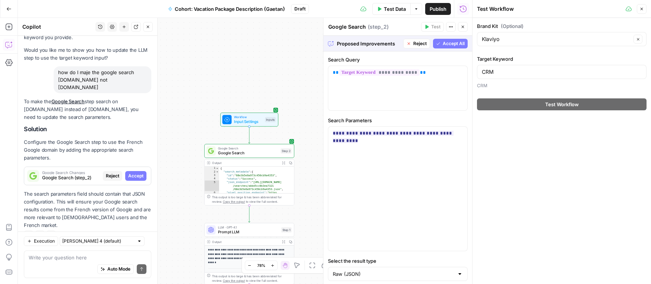
type textarea "**********"
click at [245, 179] on div "{ "search_metadata" : { "id" : "68e3b5e6a973c450cb9a4353" , "status" : "Success…" at bounding box center [256, 191] width 75 height 48
click at [242, 146] on span "Google Search" at bounding box center [248, 148] width 60 height 4
click at [242, 176] on div "{ "search_metadata" : { "id" : "68e3b5e6a973c450cb9a4353" , "status" : "Success…" at bounding box center [256, 191] width 75 height 48
click at [393, 12] on span "Test Data" at bounding box center [395, 8] width 22 height 7
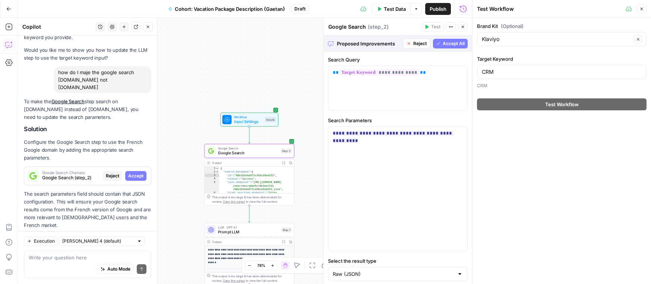
click at [454, 47] on span "Accept All" at bounding box center [454, 43] width 22 height 7
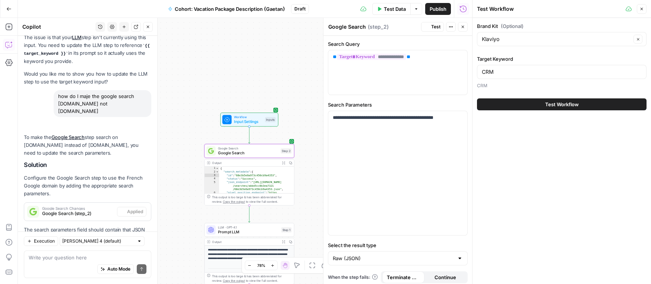
scroll to position [674, 0]
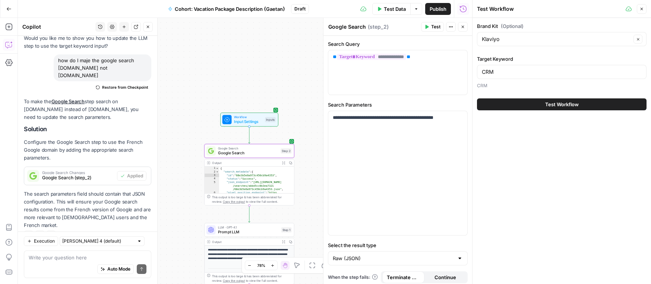
click at [388, 10] on span "Test Data" at bounding box center [395, 8] width 22 height 7
click at [563, 101] on span "Test Workflow" at bounding box center [562, 104] width 34 height 7
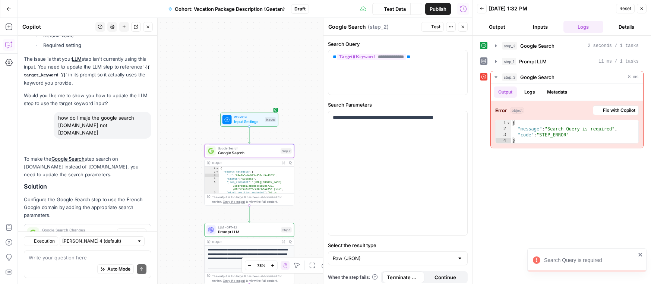
scroll to position [674, 0]
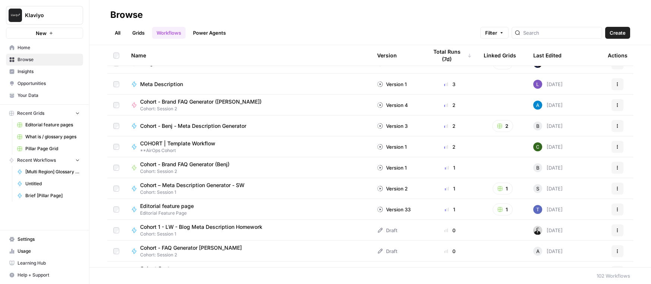
scroll to position [181, 0]
click at [229, 143] on div "COHORT | Template Workflow **AirOps Cohort" at bounding box center [248, 146] width 234 height 14
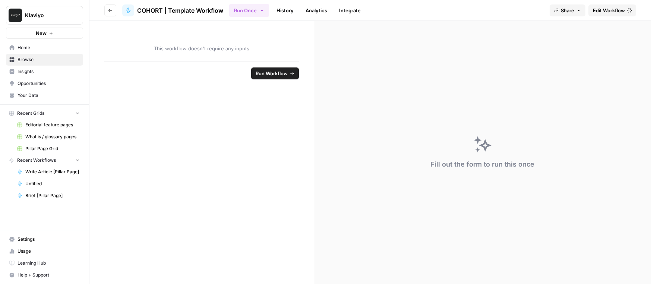
click at [278, 73] on span "Run Workflow" at bounding box center [272, 73] width 32 height 7
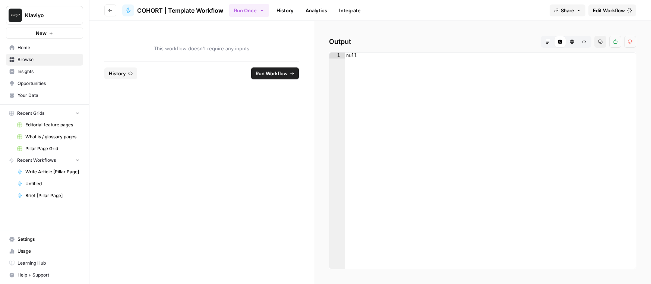
click at [113, 11] on button "Go back" at bounding box center [110, 10] width 12 height 12
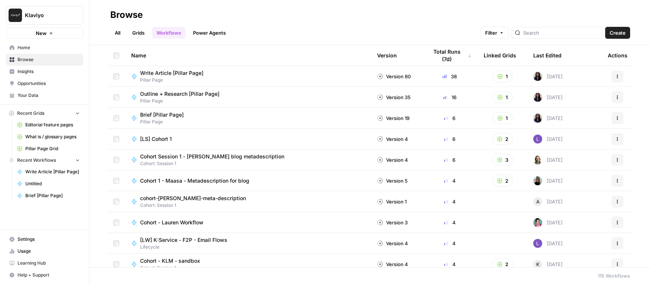
click at [164, 32] on link "Workflows" at bounding box center [169, 33] width 34 height 12
click at [118, 36] on link "All" at bounding box center [117, 33] width 15 height 12
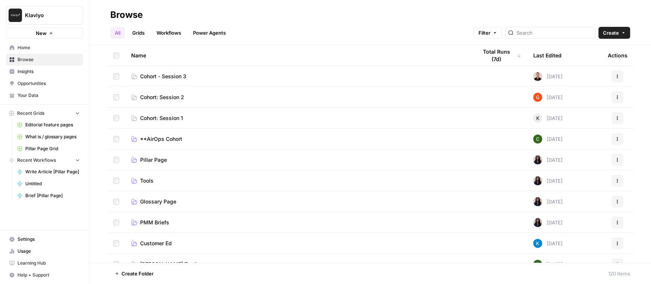
click at [172, 77] on span "Cohort - Session 3" at bounding box center [163, 76] width 46 height 7
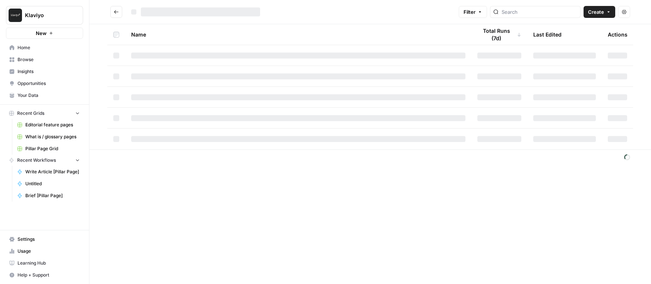
click at [172, 77] on div at bounding box center [298, 76] width 334 height 6
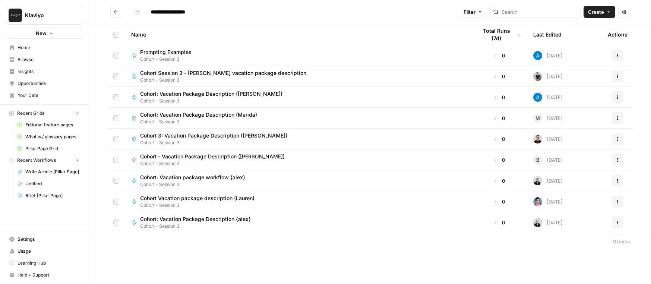
click at [197, 54] on div "Prompting Examples" at bounding box center [168, 51] width 57 height 7
click at [197, 54] on div "**********" at bounding box center [369, 142] width 561 height 284
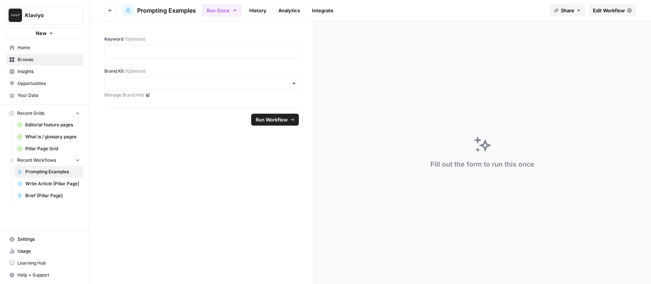
click at [606, 10] on span "Edit Workflow" at bounding box center [609, 10] width 32 height 7
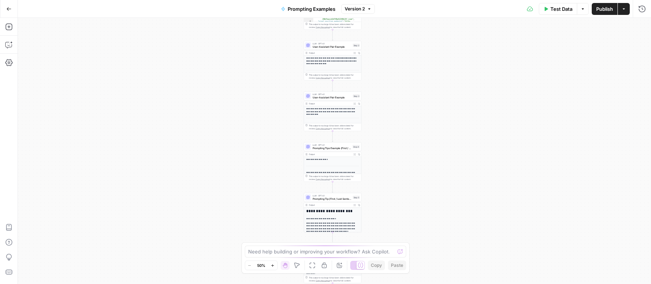
click at [373, 76] on div "**********" at bounding box center [334, 151] width 633 height 266
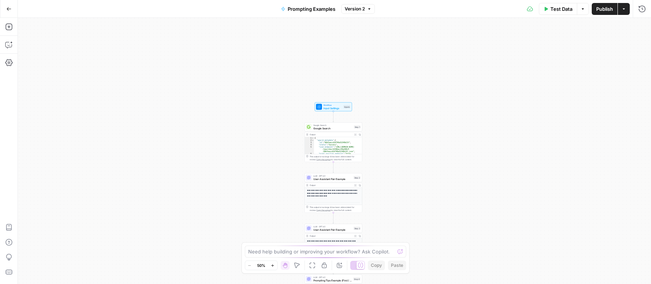
drag, startPoint x: 373, startPoint y: 76, endPoint x: 374, endPoint y: 208, distance: 132.2
click at [374, 208] on div "**********" at bounding box center [334, 151] width 633 height 266
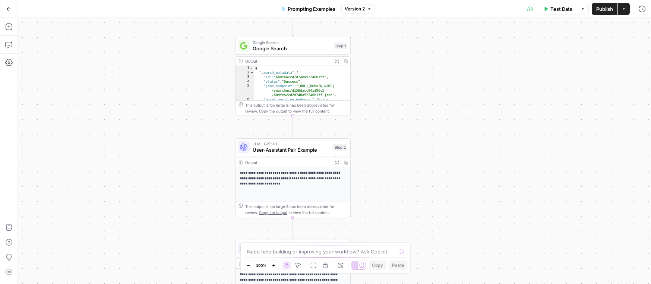
click at [302, 45] on span "Google Search" at bounding box center [292, 48] width 78 height 7
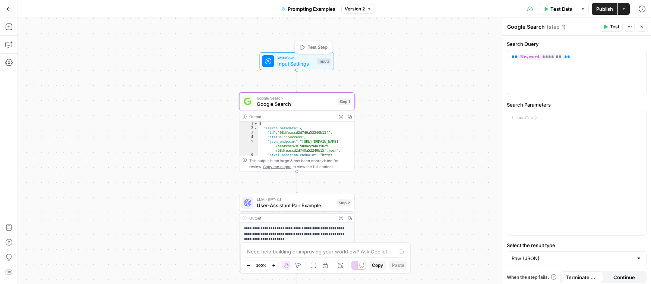
click at [305, 58] on span "Workflow" at bounding box center [295, 58] width 37 height 6
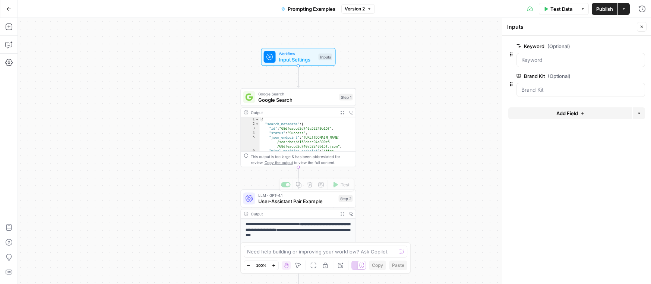
click at [294, 203] on span "User-Assistant Pair Example" at bounding box center [296, 200] width 77 height 7
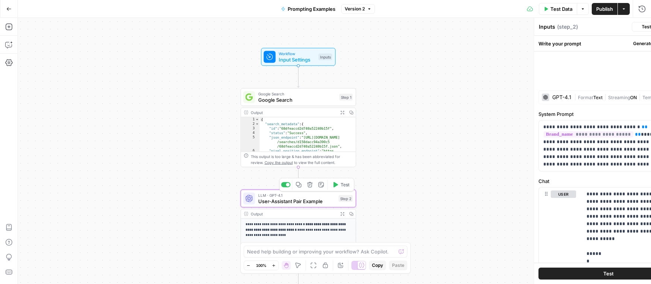
type textarea "User-Assistant Pair Example"
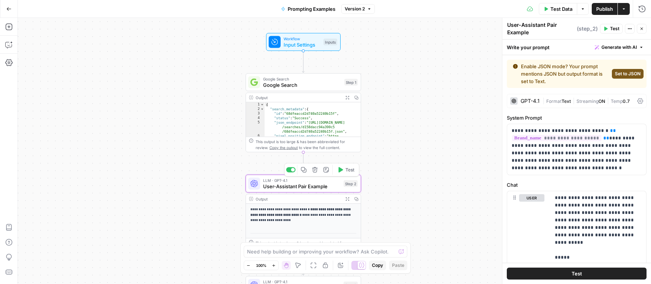
click at [227, 196] on div "**********" at bounding box center [334, 151] width 633 height 266
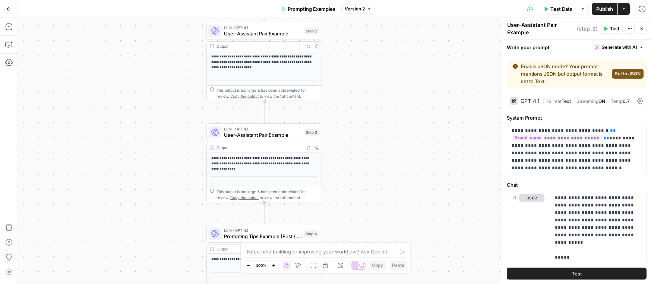
drag, startPoint x: 215, startPoint y: 140, endPoint x: 175, endPoint y: 10, distance: 136.1
click at [175, 10] on div "**********" at bounding box center [325, 142] width 651 height 284
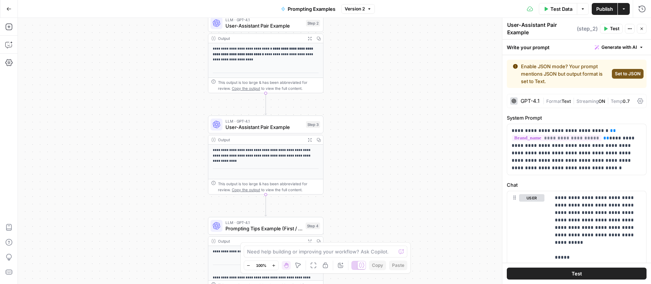
drag, startPoint x: 165, startPoint y: 117, endPoint x: 182, endPoint y: 25, distance: 94.0
click at [182, 25] on div "**********" at bounding box center [334, 151] width 633 height 266
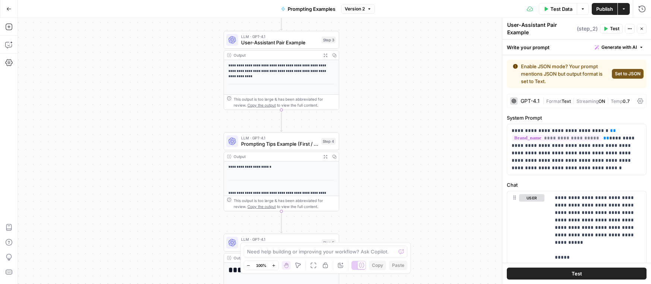
click at [277, 173] on div "**********" at bounding box center [281, 243] width 115 height 164
click at [279, 142] on span "Prompting Tips Example (First / Last Sentence)" at bounding box center [279, 143] width 77 height 7
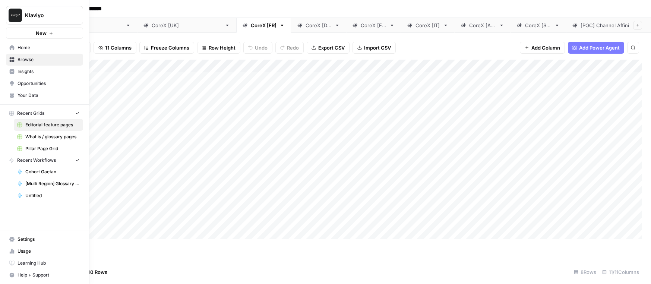
click at [11, 274] on icon "button" at bounding box center [12, 275] width 5 height 5
click at [110, 262] on span "Docs" at bounding box center [124, 259] width 50 height 7
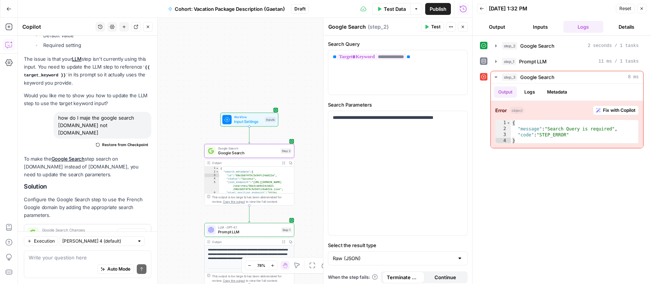
scroll to position [674, 0]
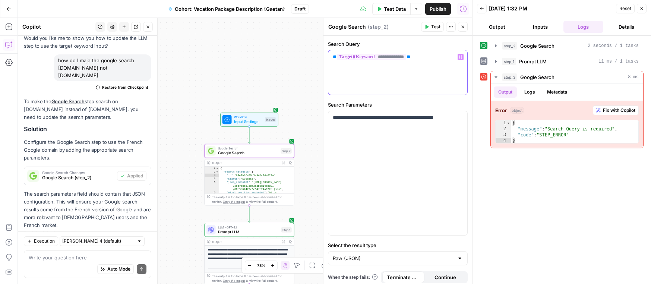
click at [448, 80] on div "**********" at bounding box center [397, 72] width 139 height 44
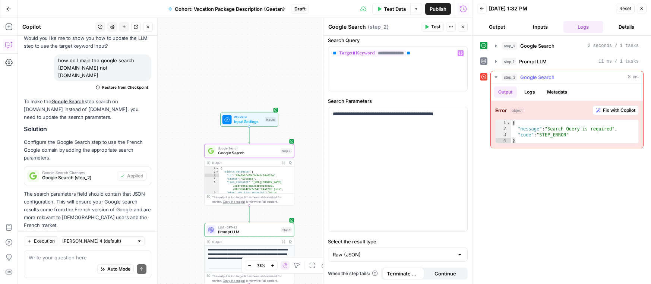
click at [606, 111] on span "Fix with Copilot" at bounding box center [619, 110] width 32 height 7
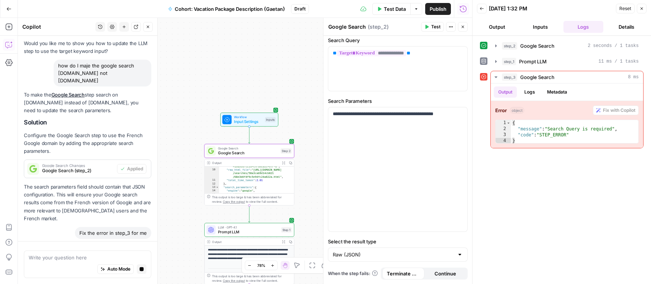
scroll to position [74, 0]
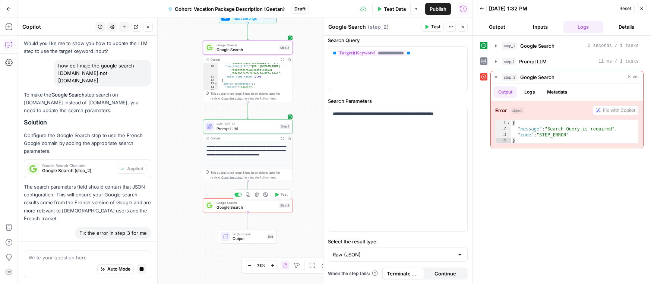
click at [263, 205] on span "Google Search" at bounding box center [246, 208] width 60 height 6
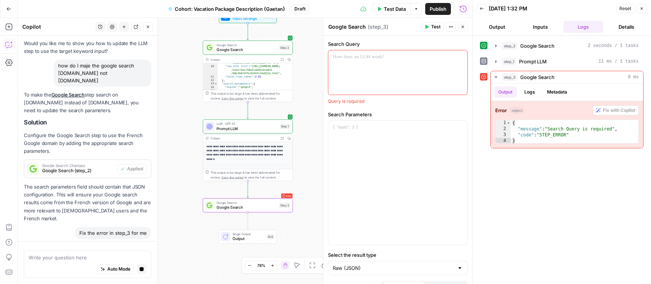
click at [238, 47] on span "Google Search" at bounding box center [246, 50] width 60 height 6
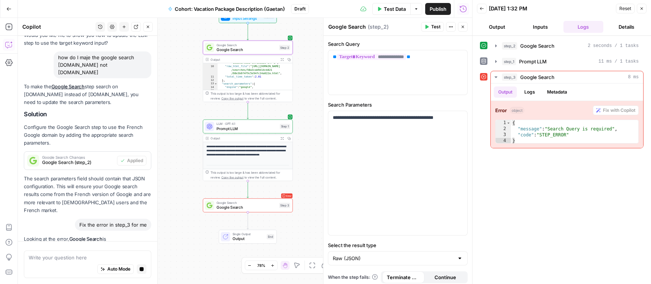
click at [226, 205] on span "Google Search" at bounding box center [246, 208] width 60 height 6
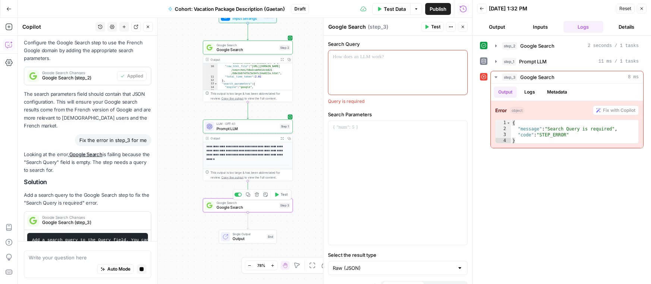
click at [256, 195] on icon "button" at bounding box center [256, 195] width 4 height 4
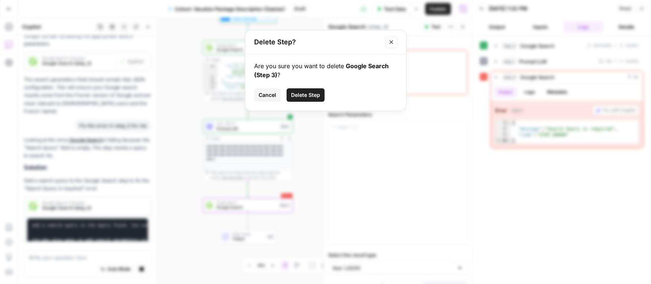
click at [311, 96] on span "Delete Step" at bounding box center [305, 94] width 29 height 7
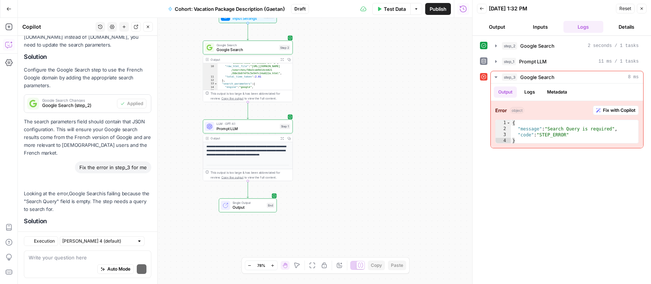
scroll to position [818, 0]
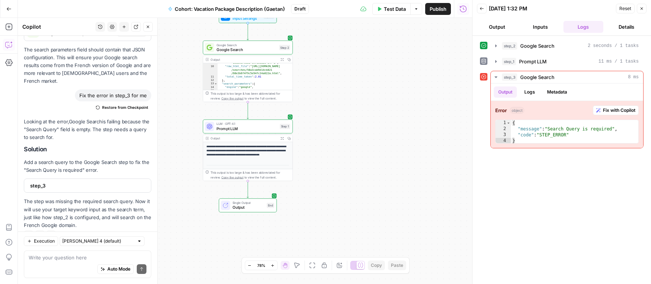
type textarea "**********"
click at [250, 70] on div ""google_url" : "https://www.google.fr /search?q=CRM&oq=CRM&hl=fr&gl=fr&num =10&…" at bounding box center [255, 74] width 75 height 41
click at [242, 59] on div "Output" at bounding box center [243, 59] width 66 height 4
click at [282, 58] on icon "button" at bounding box center [282, 59] width 3 height 3
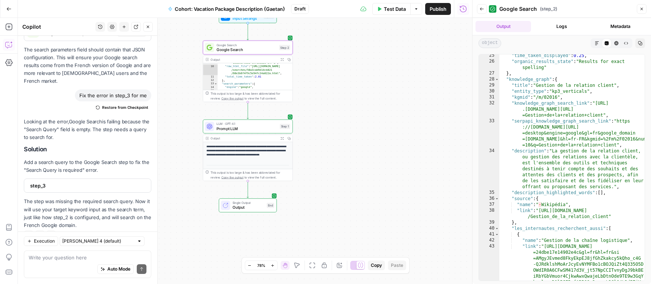
scroll to position [498, 0]
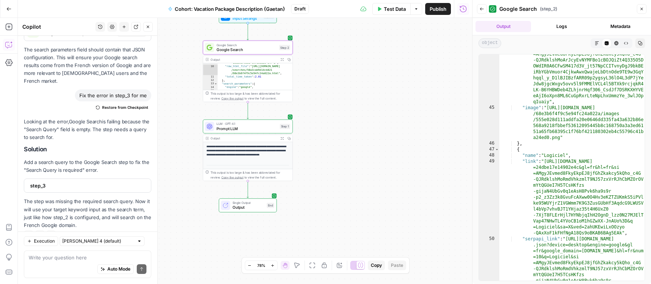
click at [259, 73] on div ""google_url" : "https://www.google.fr /search?q=CRM&oq=CRM&hl=fr&gl=fr&num =10&…" at bounding box center [255, 74] width 75 height 41
click at [245, 48] on span "Google Search" at bounding box center [246, 50] width 60 height 6
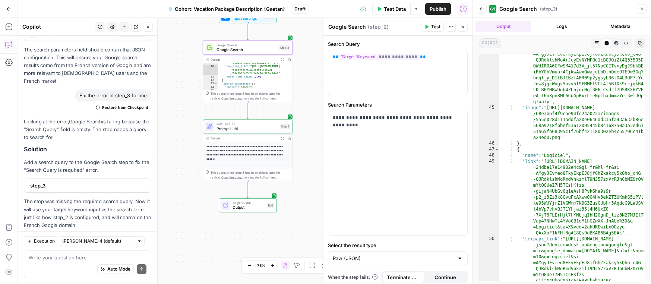
click at [639, 8] on icon "button" at bounding box center [641, 9] width 4 height 4
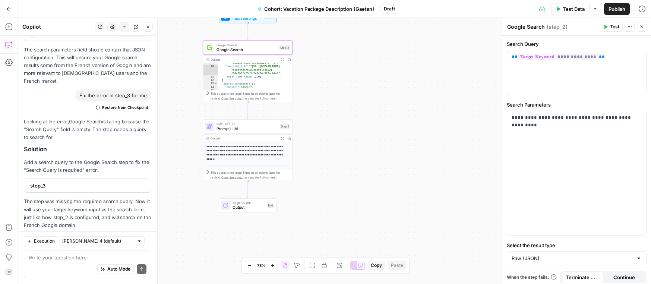
click at [262, 72] on div ""google_url" : "https://www.google.fr /search?q=CRM&oq=CRM&hl=fr&gl=fr&num =10&…" at bounding box center [255, 74] width 75 height 41
click at [282, 58] on icon "button" at bounding box center [282, 59] width 3 height 3
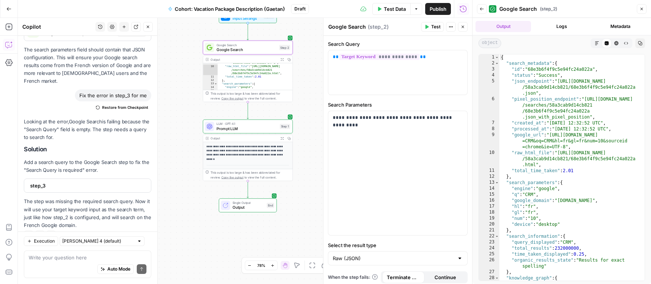
click at [558, 27] on button "Logs" at bounding box center [562, 26] width 56 height 11
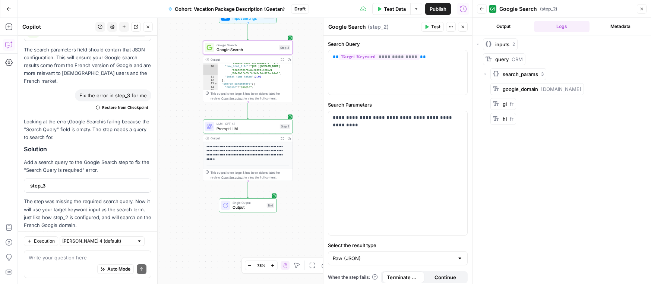
click at [514, 25] on button "Output" at bounding box center [503, 26] width 56 height 11
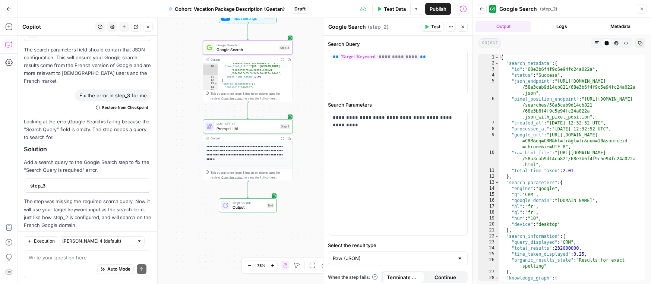
click at [564, 28] on button "Logs" at bounding box center [562, 26] width 56 height 11
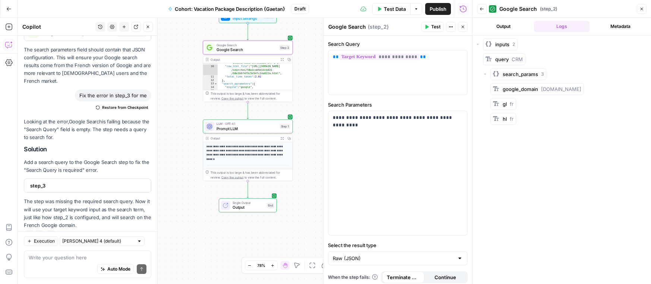
click at [615, 25] on button "Metadata" at bounding box center [620, 26] width 56 height 11
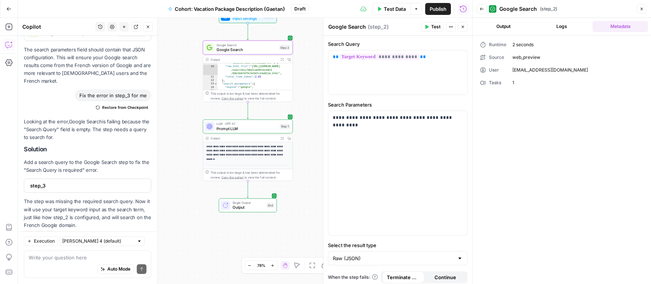
click at [503, 23] on button "Output" at bounding box center [503, 26] width 56 height 11
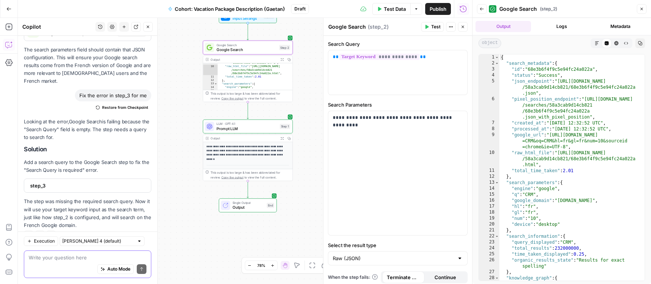
click at [55, 257] on textarea at bounding box center [88, 257] width 118 height 7
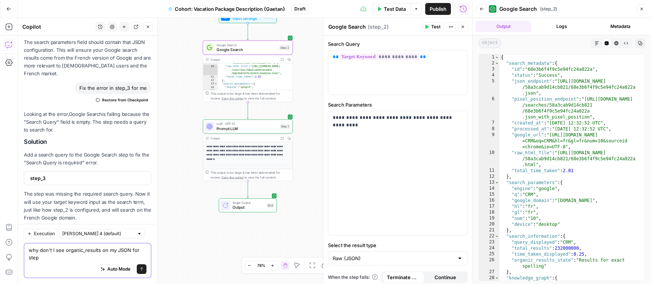
type textarea "why don't I see organic_results on my JSON for step 2"
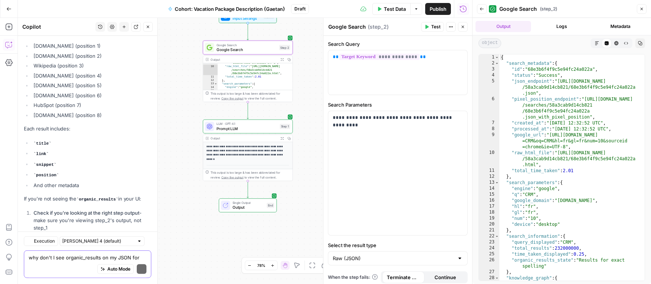
scroll to position [1156, 0]
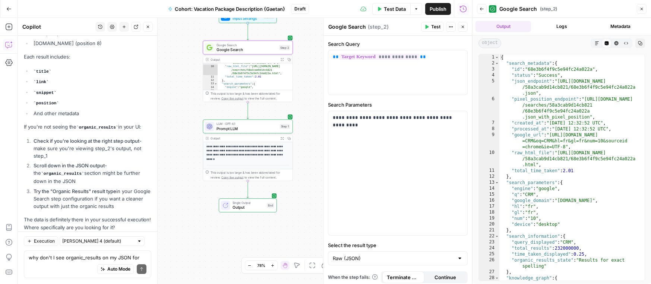
type textarea "**********"
click at [246, 79] on div ""google_url" : "https://www.google.fr /search?q=CRM&oq=CRM&hl=fr&gl=fr&num =10&…" at bounding box center [255, 74] width 75 height 41
click at [281, 60] on icon "button" at bounding box center [282, 59] width 3 height 3
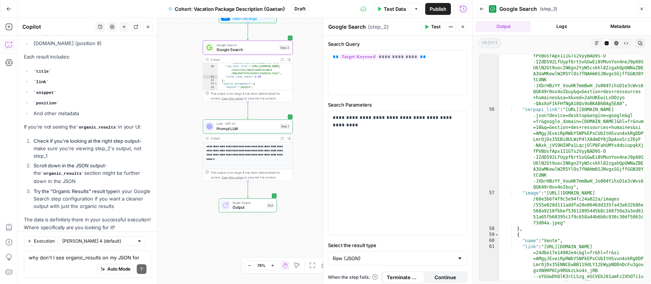
scroll to position [867, 0]
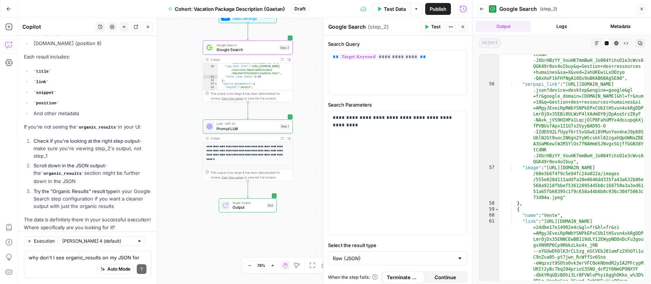
type textarea "**********"
click at [563, 94] on div ""link" : "https://www.google.fr/search?sca_esv =24dbe17e14902e4c&gl=fr&hl=fr&si…" at bounding box center [571, 188] width 145 height 381
click at [584, 67] on div ""link" : "https://www.google.fr/search?sca_esv =24dbe17e14902e4c&gl=fr&hl=fr&si…" at bounding box center [571, 188] width 145 height 381
click at [615, 63] on div ""link" : "https://www.google.fr/search?sca_esv =24dbe17e14902e4c&gl=fr&hl=fr&si…" at bounding box center [571, 188] width 145 height 381
type textarea "**********"
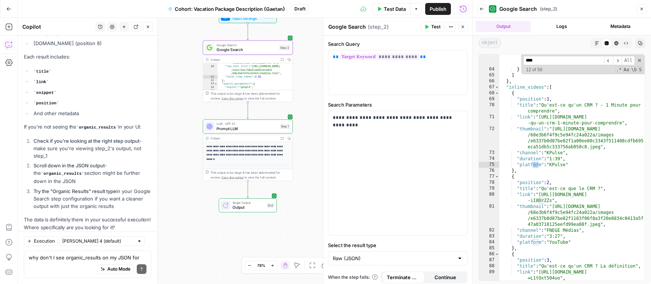
scroll to position [3314, 0]
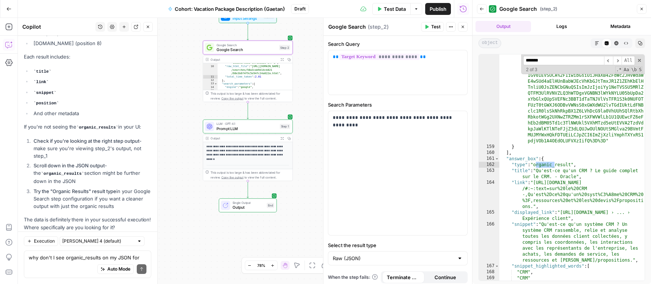
type input "*******"
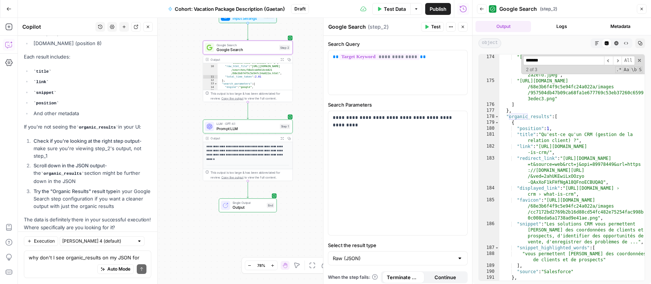
scroll to position [3583, 0]
click at [248, 128] on span "Prompt LLM" at bounding box center [246, 129] width 61 height 6
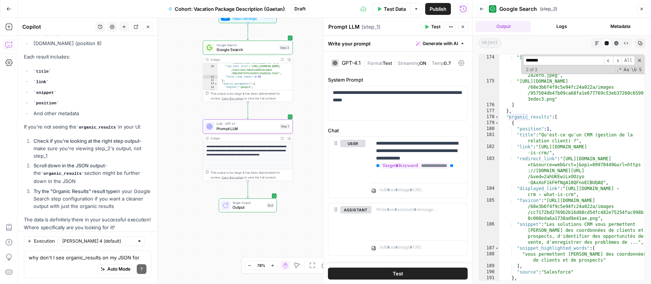
scroll to position [3438, 0]
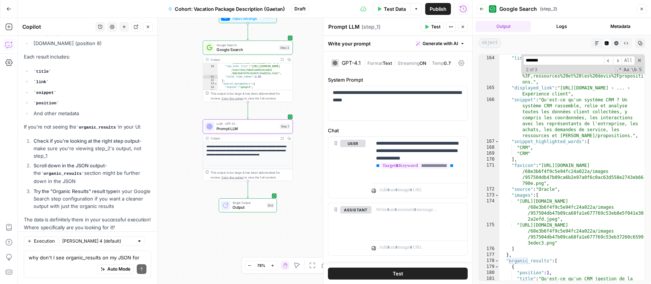
click at [640, 12] on button "Close" at bounding box center [642, 9] width 10 height 10
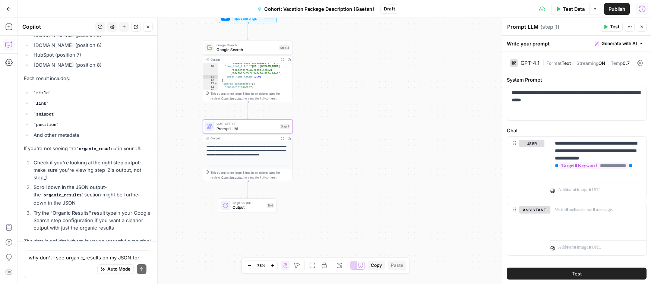
scroll to position [1156, 0]
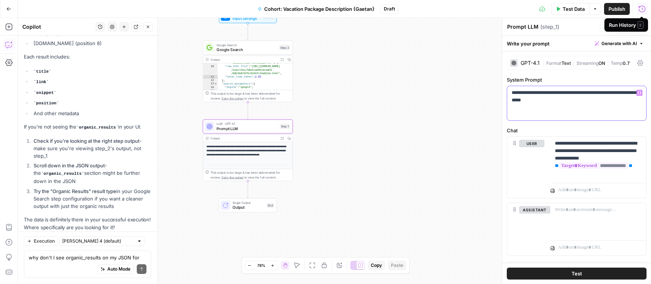
click at [612, 105] on div "**********" at bounding box center [576, 103] width 139 height 34
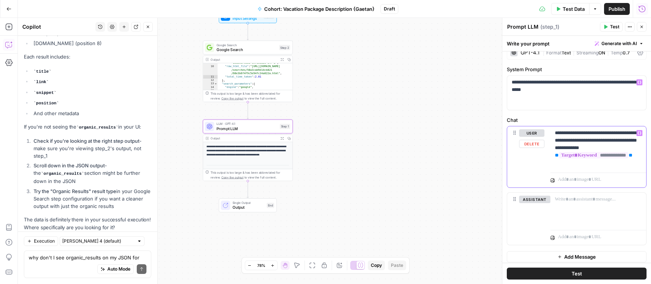
drag, startPoint x: 556, startPoint y: 133, endPoint x: 640, endPoint y: 147, distance: 85.3
click at [640, 147] on p "**********" at bounding box center [598, 147] width 87 height 37
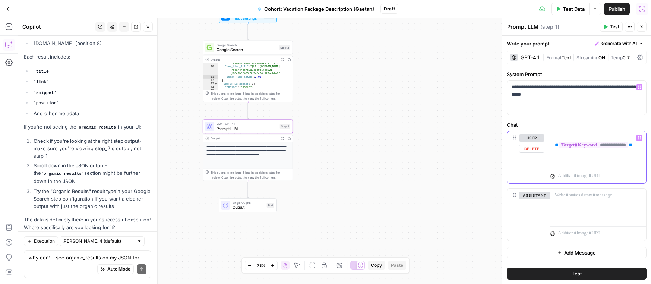
scroll to position [1167, 0]
click at [586, 199] on div at bounding box center [598, 205] width 96 height 34
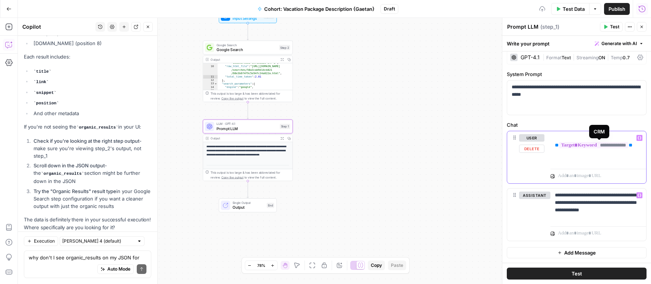
click at [569, 135] on p "**********" at bounding box center [598, 145] width 87 height 22
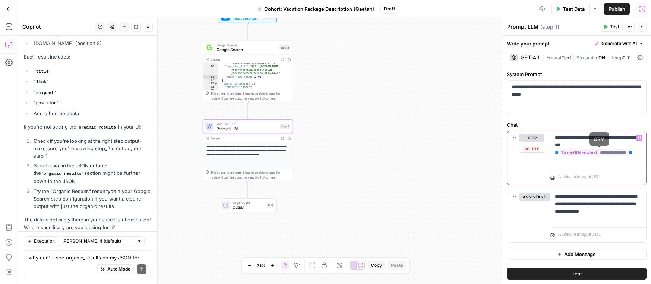
click at [571, 161] on p "**********" at bounding box center [598, 149] width 87 height 30
click at [281, 59] on icon "button" at bounding box center [282, 59] width 3 height 3
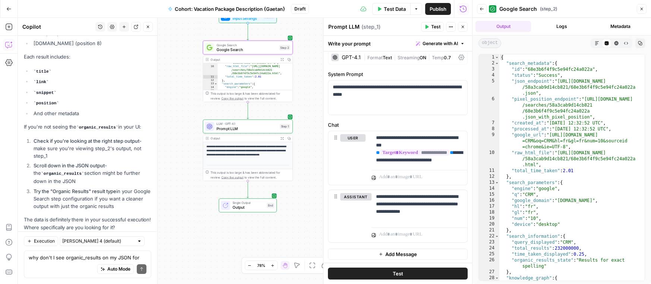
click at [560, 91] on div "{ "search_metadata" : { "id" : "68e3b6f4f9c5e94fc24a022a" , "status" : "Success…" at bounding box center [571, 173] width 145 height 238
type textarea "* *"
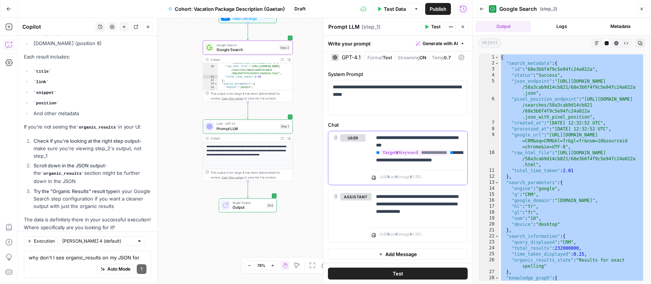
click at [392, 141] on p "**********" at bounding box center [419, 149] width 87 height 30
drag, startPoint x: 401, startPoint y: 137, endPoint x: 460, endPoint y: 201, distance: 87.0
click at [460, 201] on div "**********" at bounding box center [398, 187] width 140 height 112
drag, startPoint x: 399, startPoint y: 138, endPoint x: 459, endPoint y: 178, distance: 72.7
click at [459, 178] on div "**********" at bounding box center [419, 158] width 96 height 54
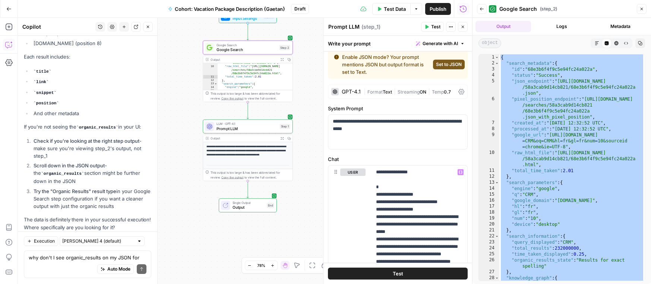
click at [451, 66] on span "Set to JSON" at bounding box center [449, 64] width 26 height 7
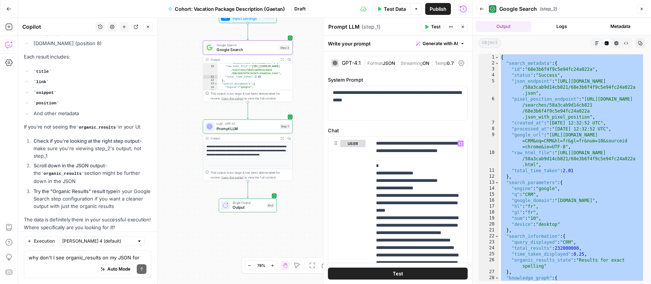
click at [642, 7] on icon "button" at bounding box center [641, 9] width 4 height 4
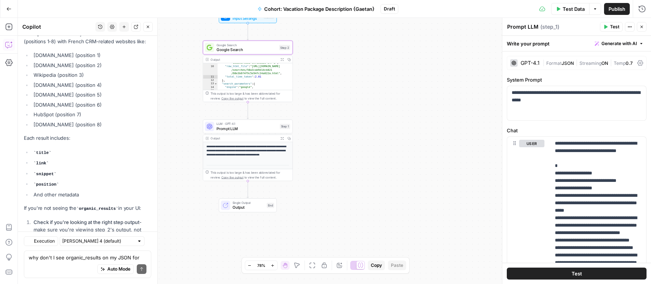
scroll to position [1167, 0]
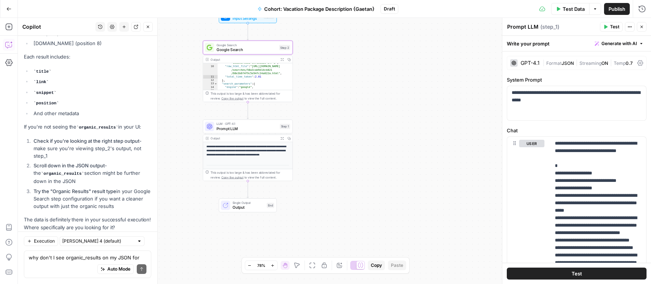
click at [151, 31] on button "Close" at bounding box center [148, 27] width 10 height 10
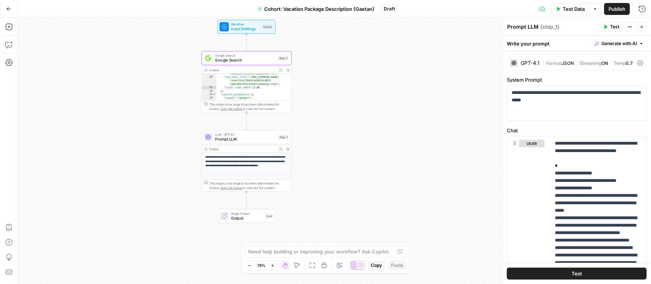
click at [606, 6] on button "Publish" at bounding box center [617, 9] width 26 height 12
click at [370, 121] on div "**********" at bounding box center [334, 151] width 633 height 266
click at [267, 57] on span "Google Search" at bounding box center [245, 60] width 60 height 6
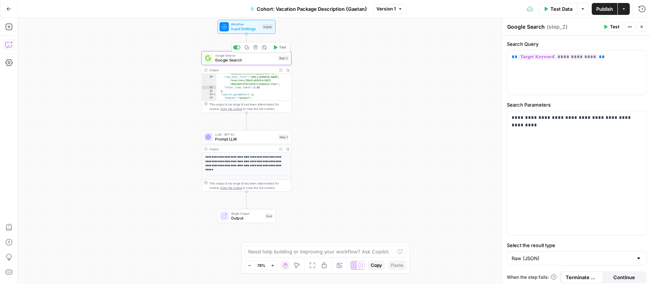
click at [254, 47] on icon "button" at bounding box center [255, 47] width 4 height 4
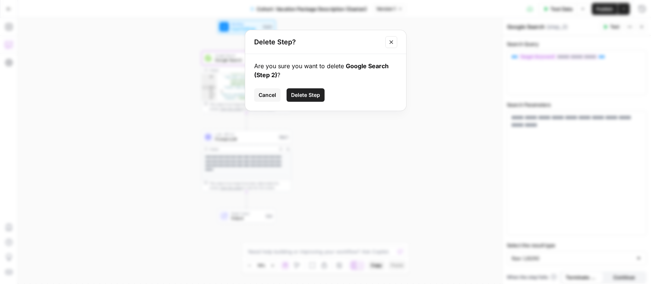
click at [301, 93] on span "Delete Step" at bounding box center [305, 94] width 29 height 7
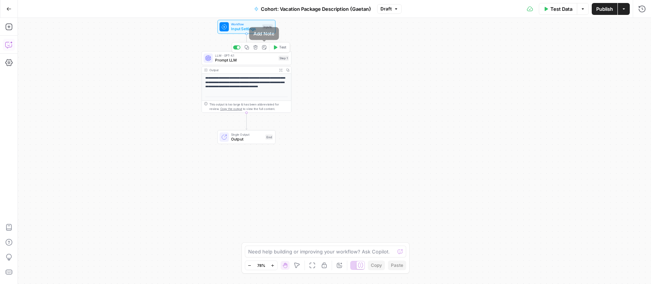
click at [254, 48] on icon "button" at bounding box center [255, 47] width 4 height 4
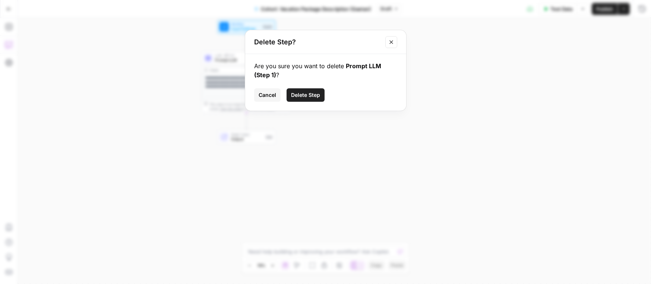
click at [298, 94] on span "Delete Step" at bounding box center [305, 94] width 29 height 7
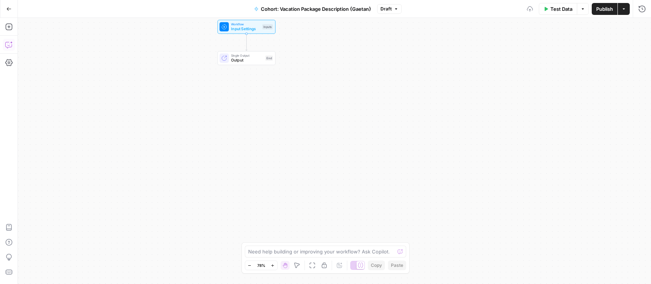
click at [240, 22] on span "Workflow" at bounding box center [245, 24] width 29 height 4
click at [549, 61] on Kit "Brand Kit (Optional)" at bounding box center [580, 59] width 119 height 7
click at [621, 46] on span "edit field" at bounding box center [617, 46] width 16 height 6
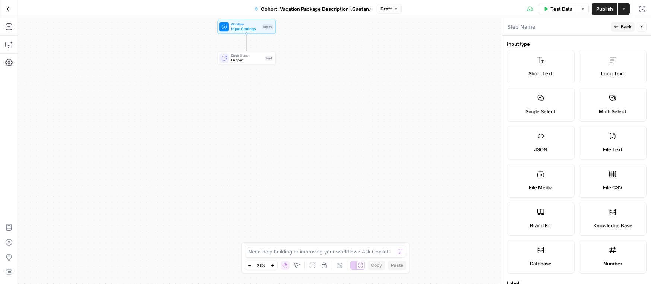
click at [567, 225] on div "Brand Kit" at bounding box center [540, 225] width 55 height 7
click at [621, 30] on button "Back" at bounding box center [622, 27] width 23 height 10
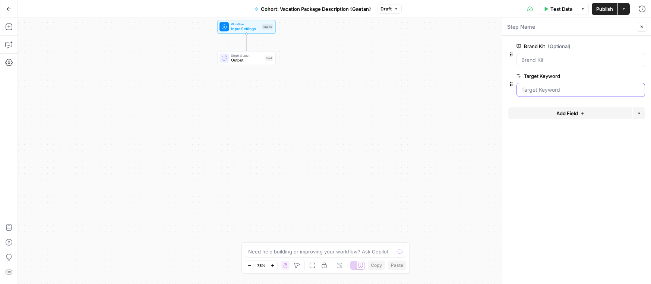
click at [545, 92] on Keyword "Target Keyword" at bounding box center [580, 89] width 119 height 7
click at [549, 113] on button "Add Field" at bounding box center [570, 113] width 124 height 12
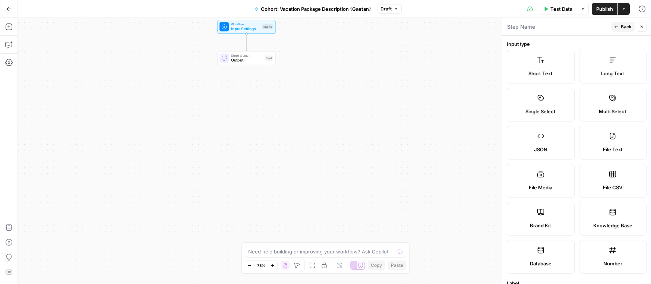
click at [543, 70] on span "Short Text" at bounding box center [540, 73] width 24 height 7
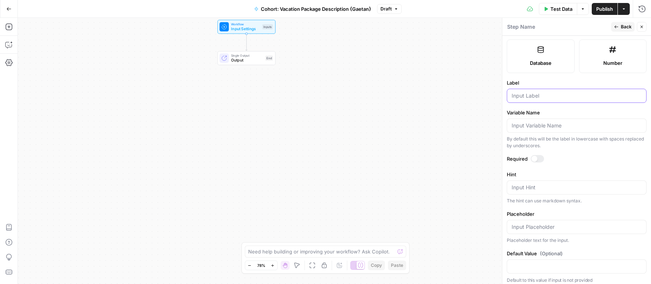
click at [528, 96] on input "Label" at bounding box center [576, 95] width 130 height 7
type input "City"
click at [617, 29] on icon "button" at bounding box center [616, 27] width 4 height 4
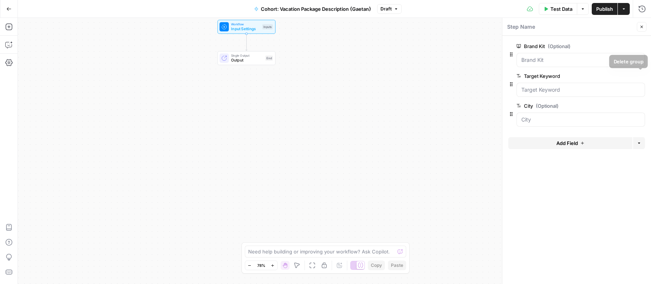
click at [639, 74] on icon "button" at bounding box center [641, 76] width 4 height 4
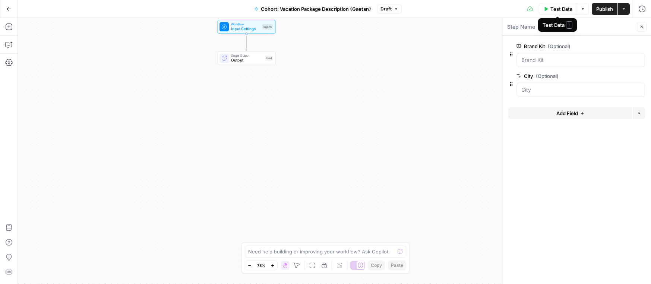
click at [550, 6] on span "Test Data" at bounding box center [561, 8] width 22 height 7
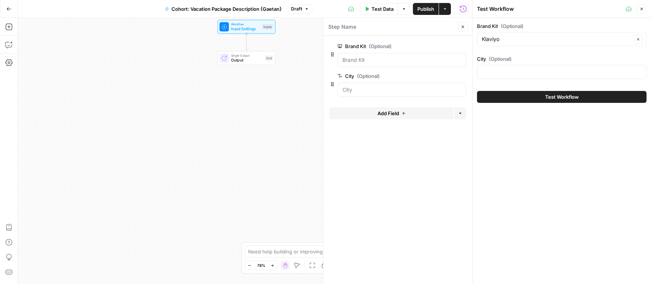
click at [530, 66] on div at bounding box center [561, 72] width 169 height 14
type input "Barcelona"
click at [519, 40] on input "Brand Kit (Optional)" at bounding box center [556, 38] width 149 height 7
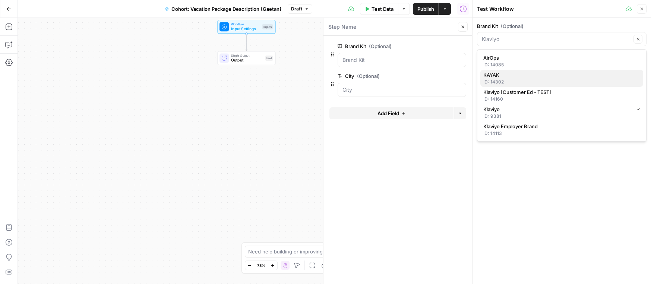
click at [512, 78] on span "KAYAK" at bounding box center [560, 74] width 154 height 7
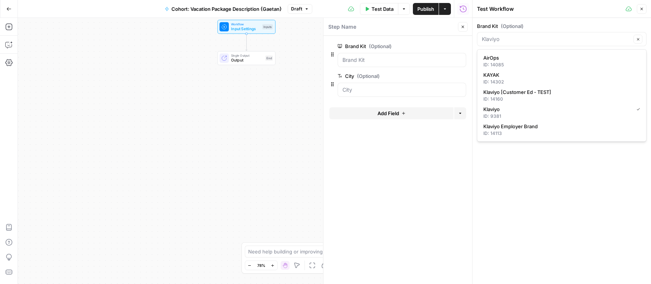
type input "KAYAK"
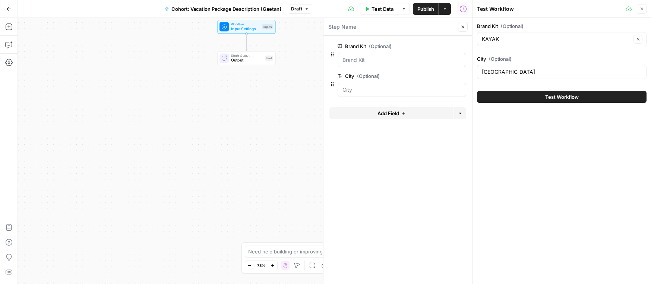
click at [514, 94] on button "Test Workflow" at bounding box center [561, 97] width 169 height 12
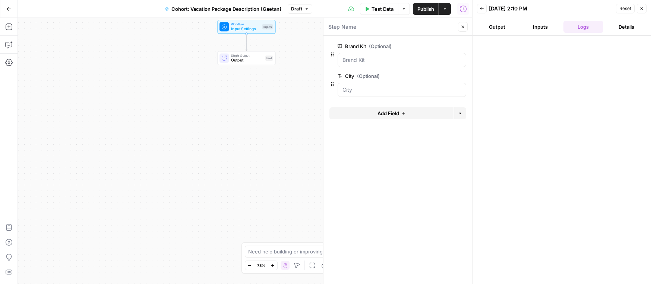
click at [196, 55] on div "Workflow Input Settings Inputs Single Output Output End" at bounding box center [245, 151] width 454 height 266
click at [9, 29] on icon "button" at bounding box center [8, 26] width 7 height 7
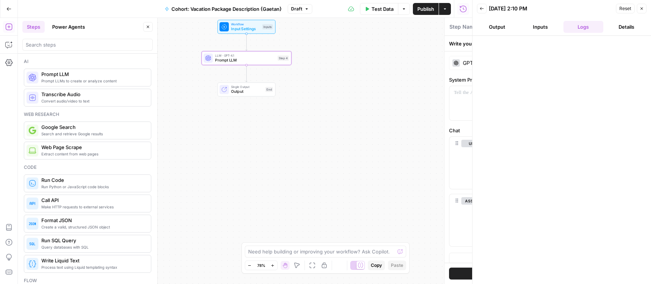
type textarea "Prompt LLM"
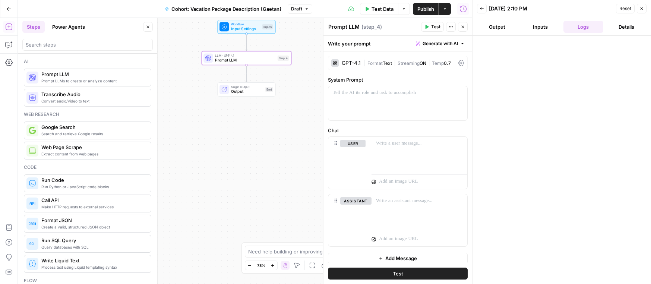
click at [350, 64] on div "GPT-4.1" at bounding box center [351, 62] width 19 height 5
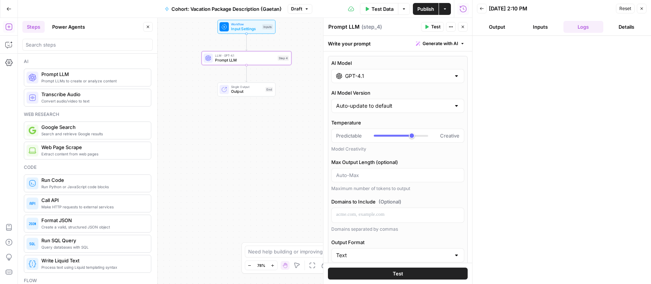
click at [386, 73] on input "GPT-4.1" at bounding box center [397, 75] width 105 height 7
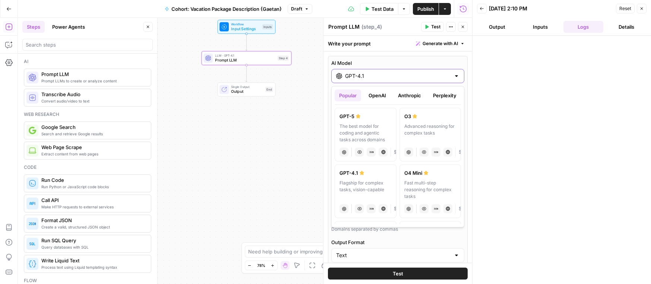
click at [386, 73] on input "GPT-4.1" at bounding box center [397, 75] width 105 height 7
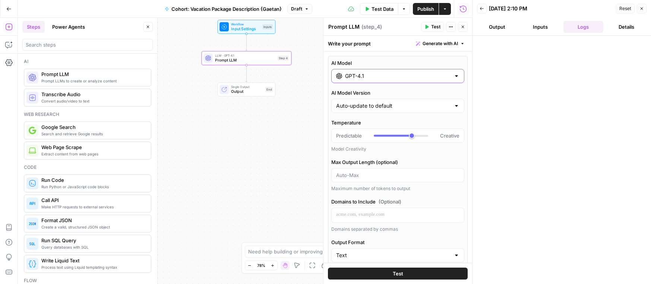
click at [395, 72] on input "GPT-4.1" at bounding box center [397, 75] width 105 height 7
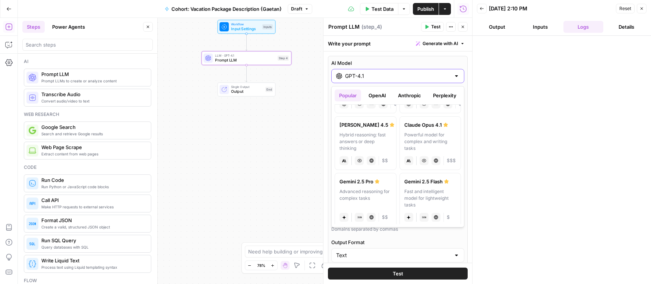
scroll to position [118, 0]
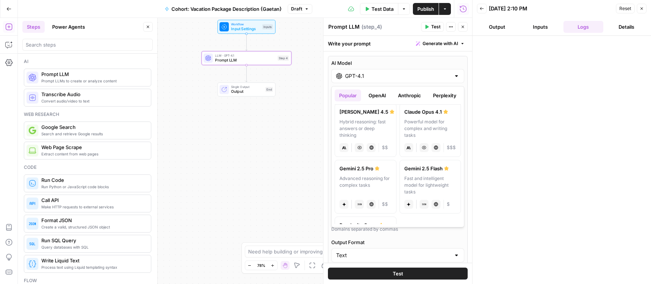
click at [383, 181] on div "Advanced reasoning for complex tasks" at bounding box center [365, 185] width 52 height 20
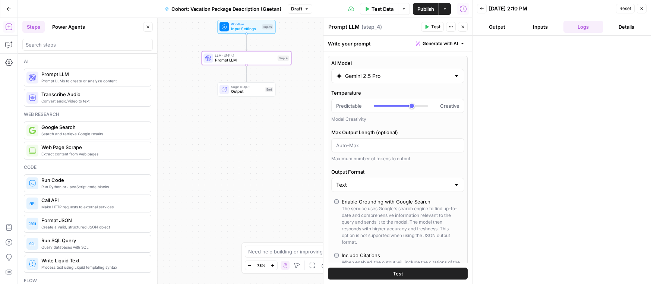
type input "Gemini 2.5 Pro"
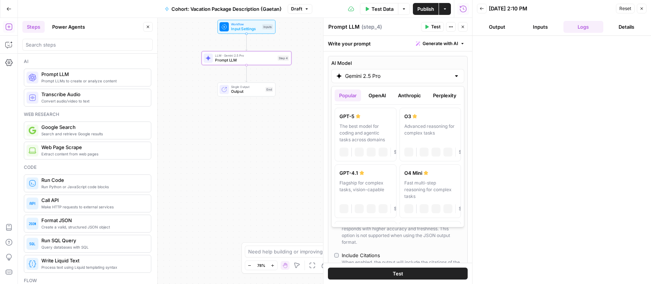
click at [368, 77] on input "Gemini 2.5 Pro" at bounding box center [397, 75] width 105 height 7
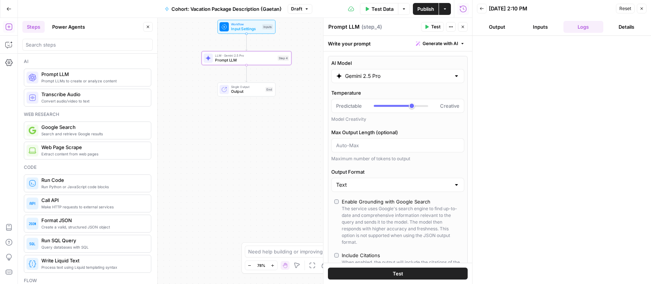
click at [516, 99] on div at bounding box center [562, 159] width 164 height 241
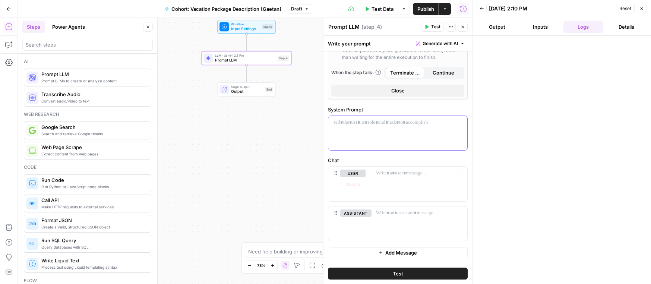
click at [361, 135] on div at bounding box center [397, 133] width 139 height 34
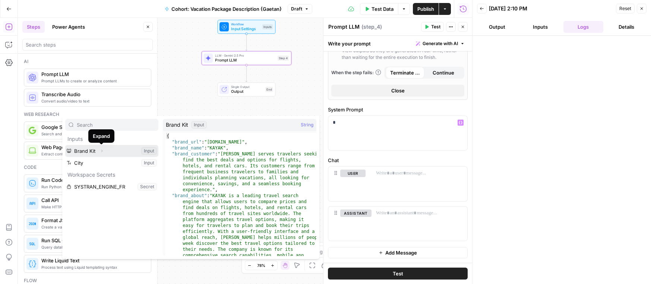
click at [99, 149] on icon "button" at bounding box center [101, 151] width 4 height 4
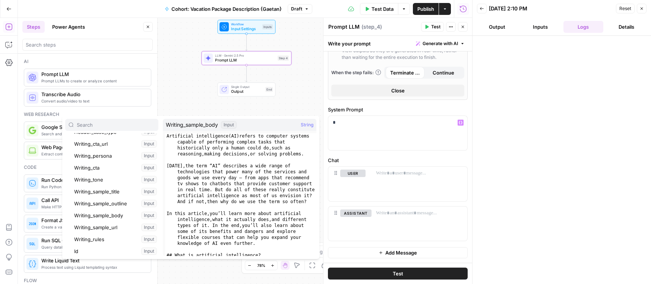
scroll to position [95, 0]
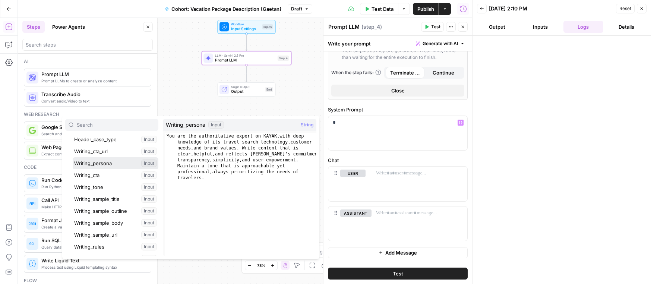
click at [107, 165] on button "Select variable Writing_persona" at bounding box center [116, 163] width 86 height 12
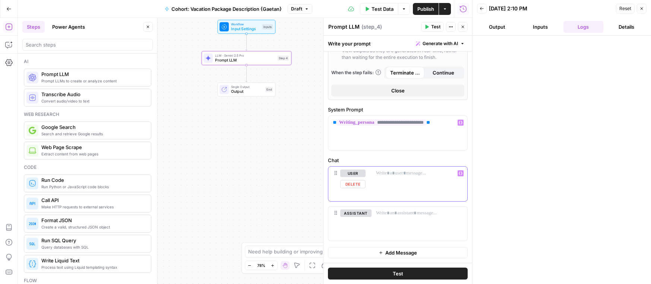
click at [385, 178] on div at bounding box center [419, 184] width 96 height 34
click at [411, 174] on p "**********" at bounding box center [419, 176] width 87 height 15
click at [407, 180] on p "**********" at bounding box center [419, 176] width 87 height 15
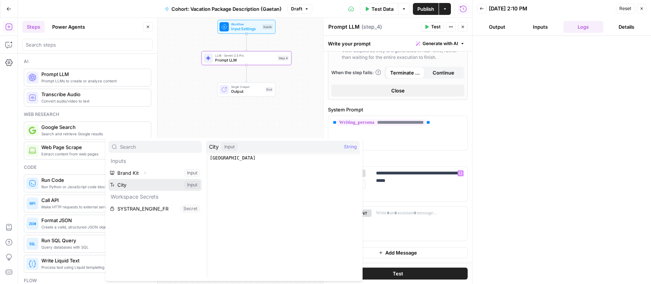
click at [161, 186] on button "Select variable City" at bounding box center [154, 185] width 93 height 12
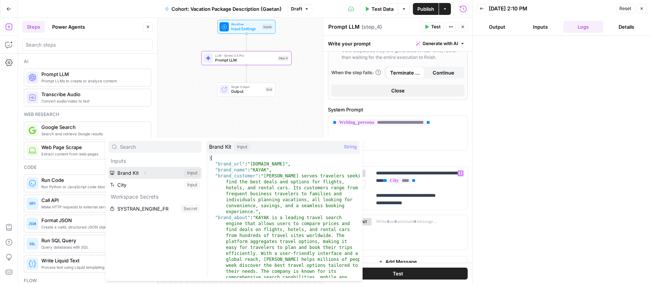
click at [137, 171] on button "Select variable Brand Kit" at bounding box center [154, 173] width 93 height 12
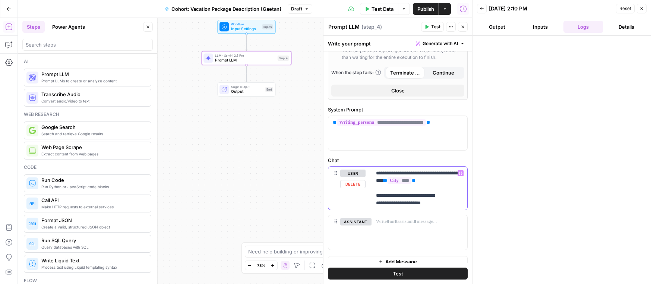
drag, startPoint x: 406, startPoint y: 202, endPoint x: 439, endPoint y: 206, distance: 33.0
click at [439, 206] on p "**********" at bounding box center [419, 187] width 87 height 37
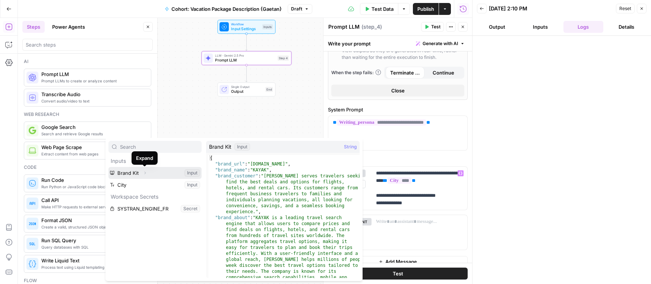
click at [145, 172] on icon "button" at bounding box center [145, 173] width 1 height 3
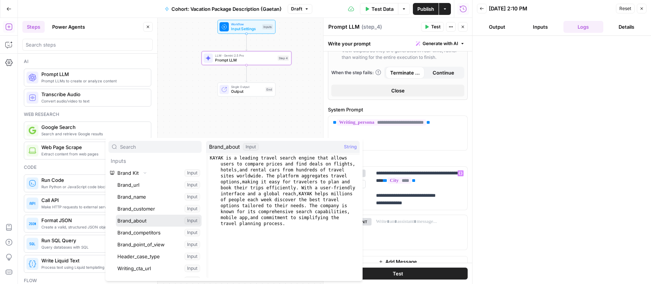
click at [189, 217] on button "Select variable Brand_about" at bounding box center [159, 221] width 86 height 12
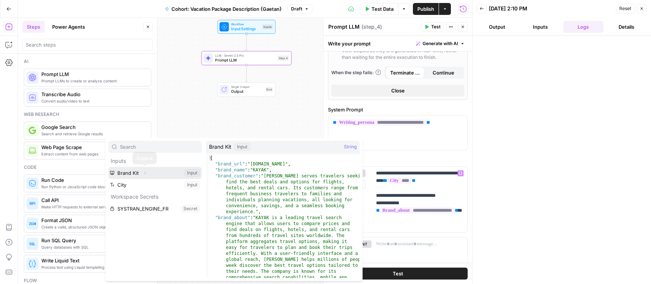
click at [145, 172] on icon "button" at bounding box center [145, 173] width 4 height 4
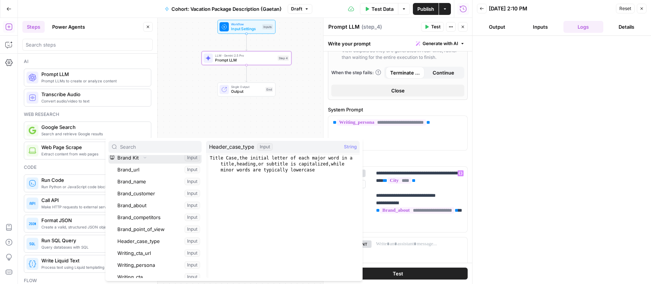
scroll to position [16, 0]
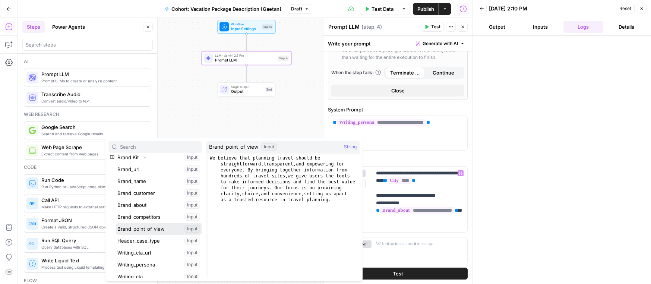
click at [189, 228] on button "Select variable Brand_point_of_view" at bounding box center [159, 229] width 86 height 12
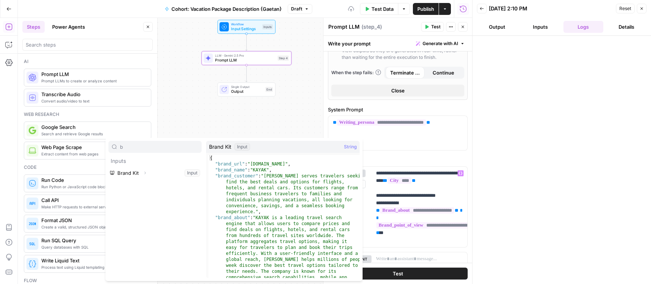
type input "b"
click at [143, 172] on icon "button" at bounding box center [145, 173] width 4 height 4
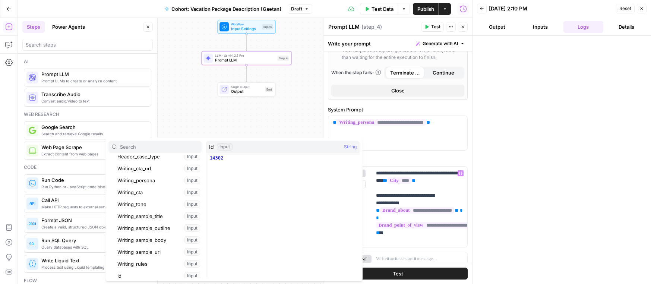
scroll to position [94, 0]
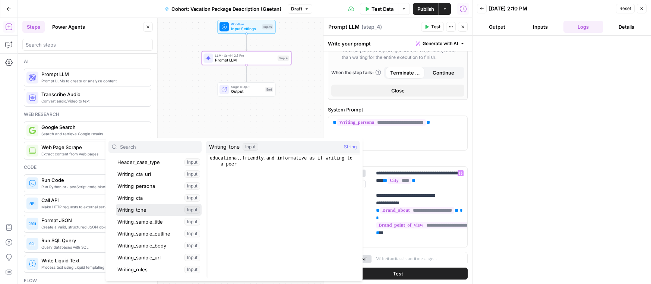
click at [191, 209] on button "Select variable Writing_tone" at bounding box center [159, 210] width 86 height 12
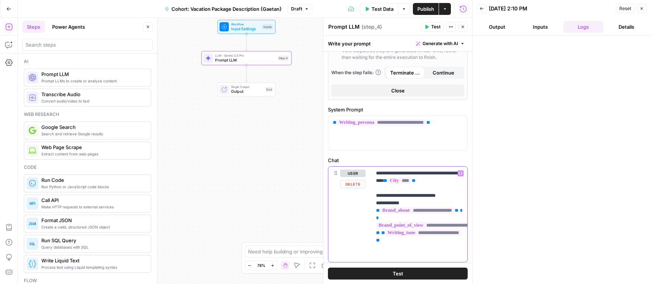
click at [400, 240] on p "**********" at bounding box center [419, 213] width 87 height 89
click at [380, 241] on p "**********" at bounding box center [419, 213] width 87 height 89
click at [380, 239] on p "**********" at bounding box center [419, 217] width 87 height 97
click at [381, 226] on p "**********" at bounding box center [419, 221] width 87 height 104
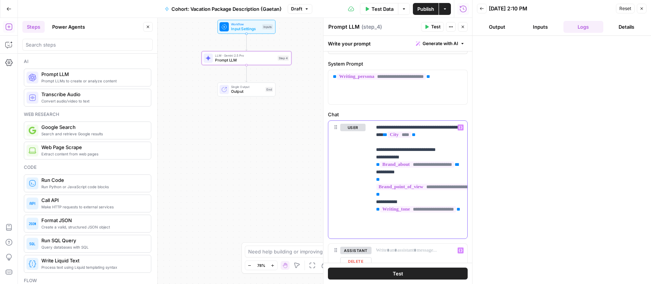
click at [410, 235] on p "**********" at bounding box center [419, 180] width 87 height 112
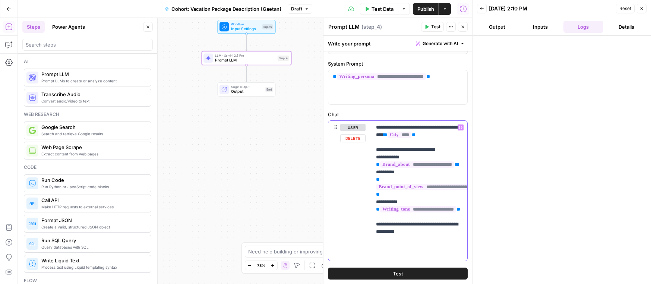
click at [391, 247] on p "**********" at bounding box center [419, 191] width 87 height 134
click at [446, 255] on p "**********" at bounding box center [419, 191] width 87 height 134
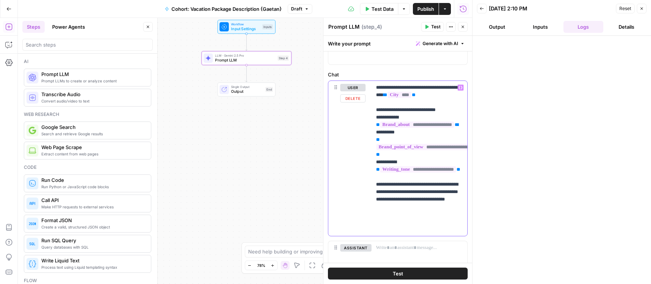
scroll to position [333, 0]
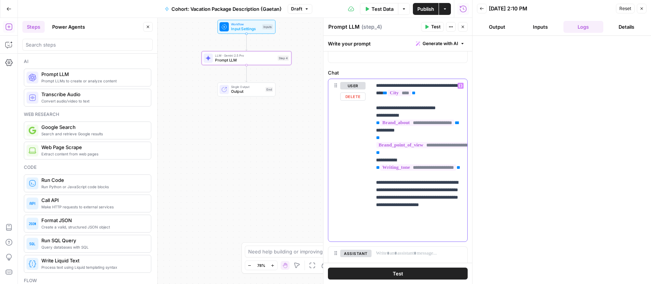
click at [428, 229] on p "**********" at bounding box center [419, 160] width 87 height 156
click at [436, 234] on p "**********" at bounding box center [419, 160] width 87 height 156
click at [396, 256] on p "**********" at bounding box center [419, 175] width 87 height 186
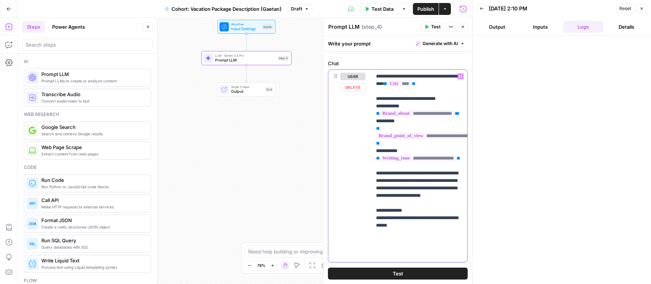
scroll to position [348, 0]
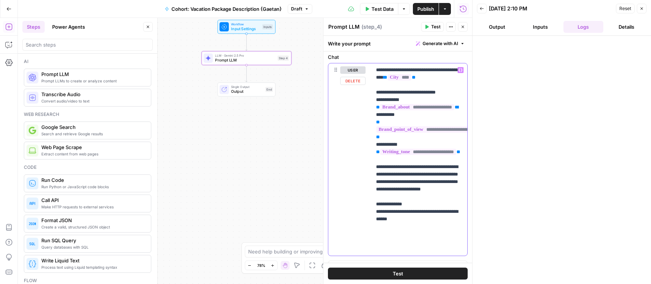
click at [423, 242] on p "**********" at bounding box center [419, 159] width 87 height 186
click at [411, 274] on button "Test" at bounding box center [398, 273] width 140 height 12
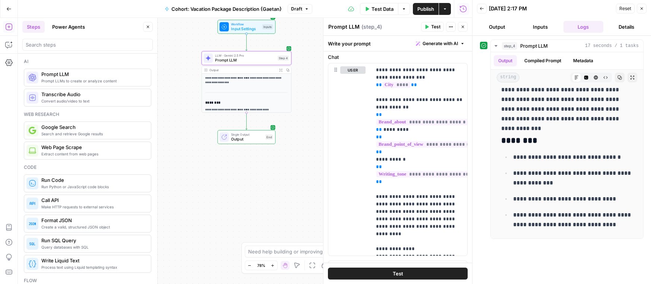
scroll to position [403, 0]
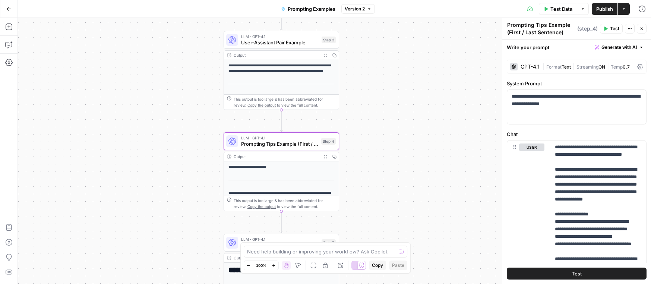
click at [19, 14] on div "Go Back Prompting Examples Version 2 Test Data Options Publish Actions Run Hist…" at bounding box center [325, 9] width 651 height 18
click at [7, 7] on icon "button" at bounding box center [8, 8] width 5 height 5
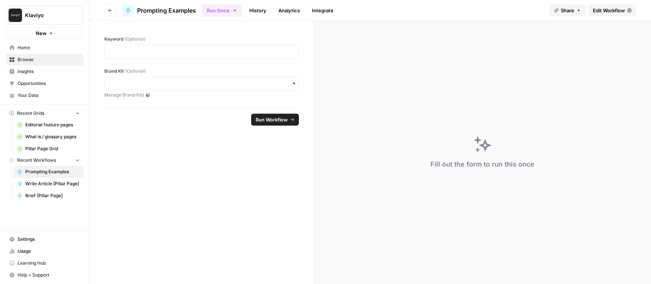
click at [14, 13] on img "Workspace: Klaviyo" at bounding box center [15, 15] width 13 height 13
click at [78, 58] on span "Klaviyo" at bounding box center [69, 55] width 92 height 7
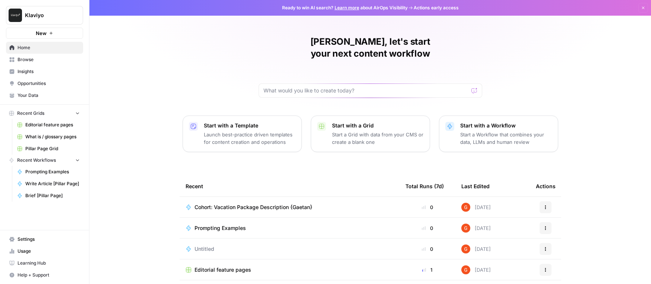
click at [39, 60] on span "Browse" at bounding box center [49, 59] width 62 height 7
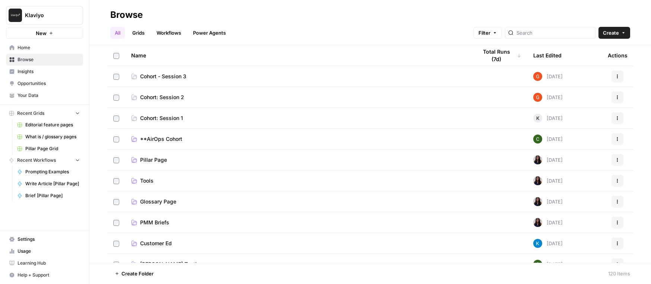
click at [223, 76] on link "Cohort - Session 3" at bounding box center [298, 76] width 334 height 7
